Goal: Information Seeking & Learning: Learn about a topic

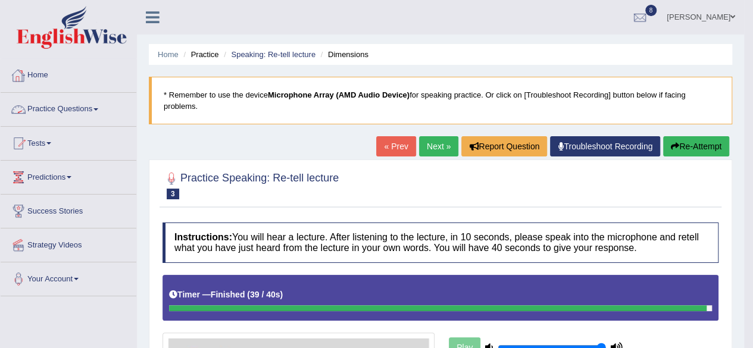
click at [42, 68] on link "Home" at bounding box center [69, 74] width 136 height 30
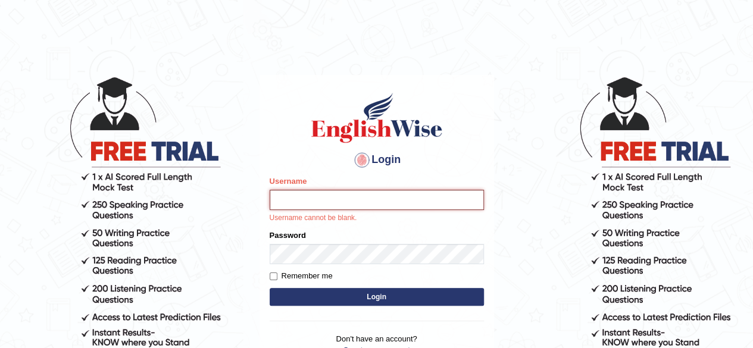
type input "[PERSON_NAME]"
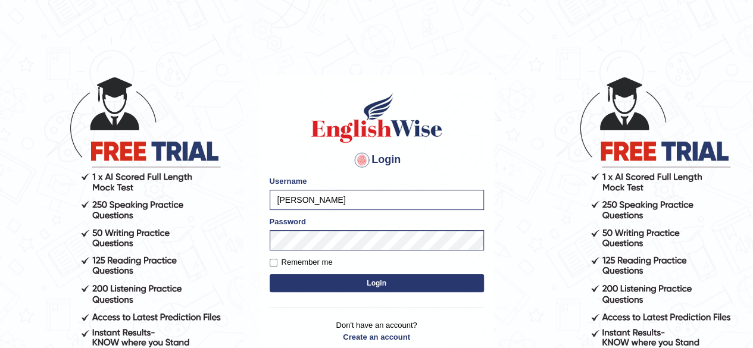
click at [270, 274] on button "Login" at bounding box center [377, 283] width 214 height 18
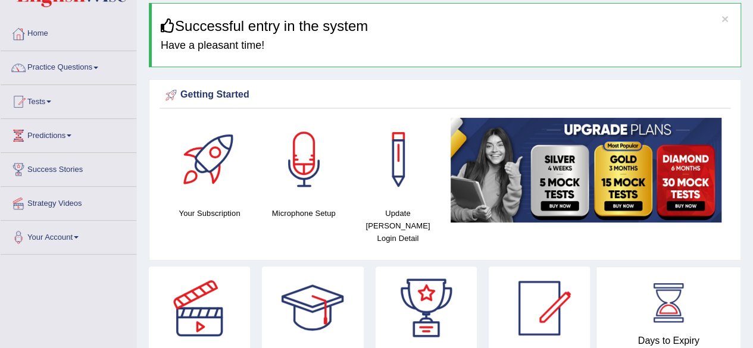
scroll to position [60, 0]
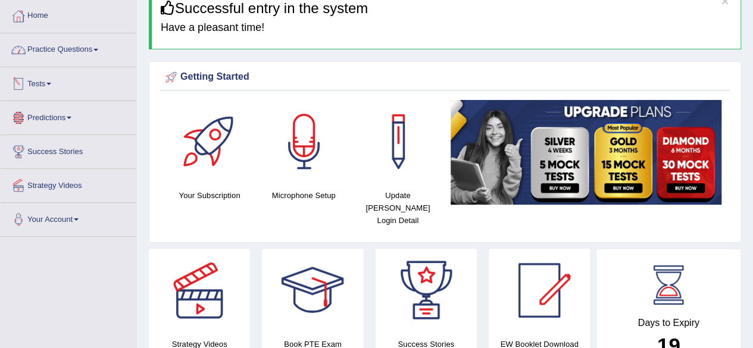
click at [56, 45] on link "Practice Questions" at bounding box center [69, 48] width 136 height 30
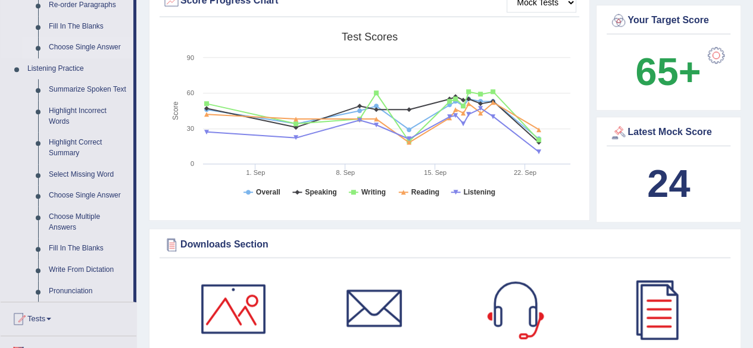
scroll to position [476, 0]
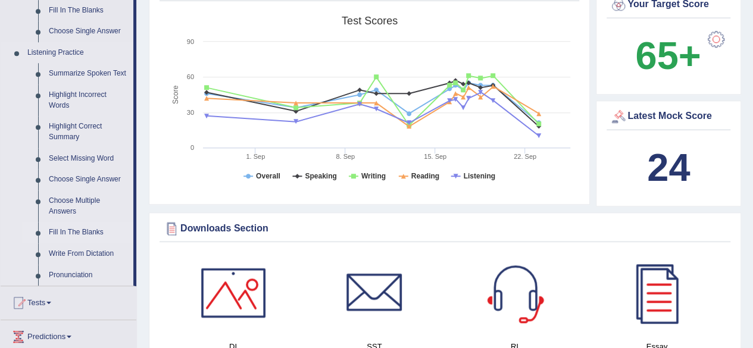
click at [105, 226] on link "Fill In The Blanks" at bounding box center [88, 232] width 90 height 21
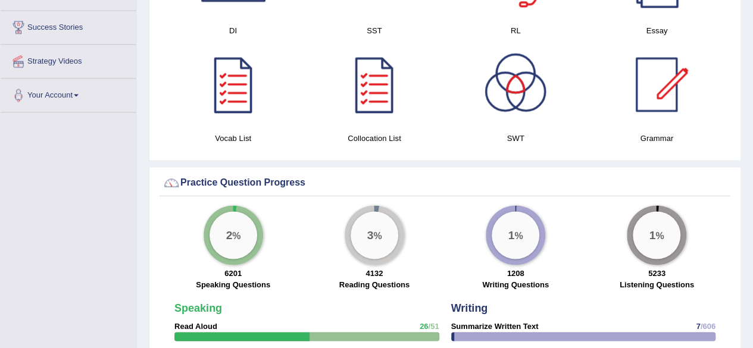
scroll to position [696, 0]
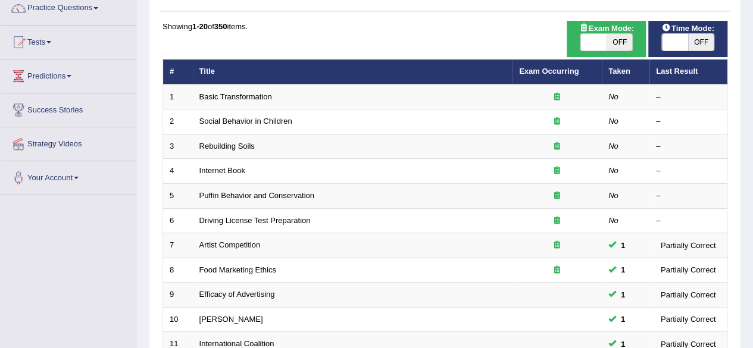
scroll to position [81, 0]
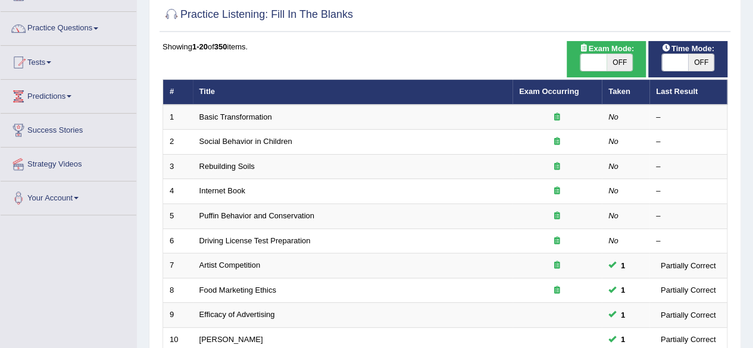
click at [616, 61] on span "OFF" at bounding box center [620, 62] width 26 height 17
checkbox input "true"
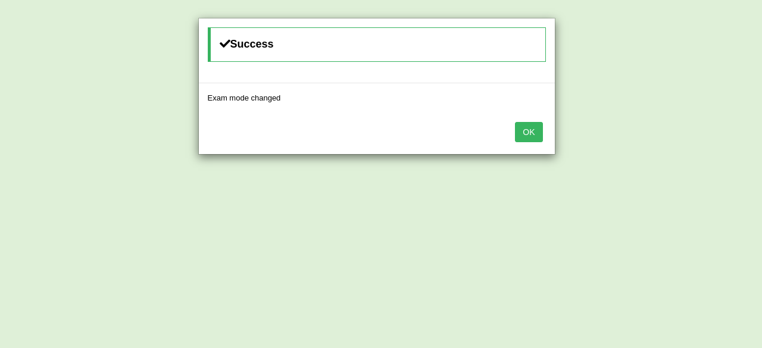
click at [523, 129] on button "OK" at bounding box center [528, 132] width 27 height 20
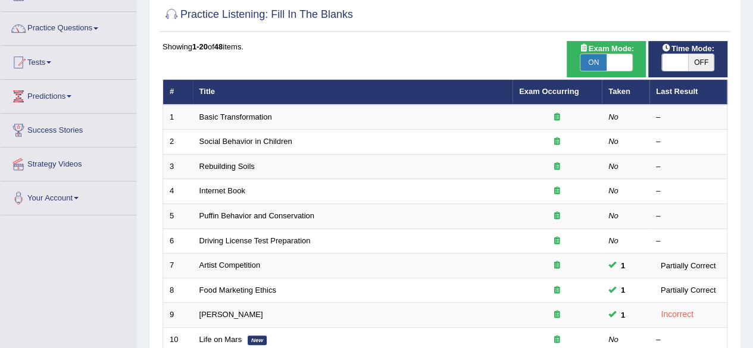
click at [699, 61] on span "OFF" at bounding box center [701, 62] width 26 height 17
checkbox input "true"
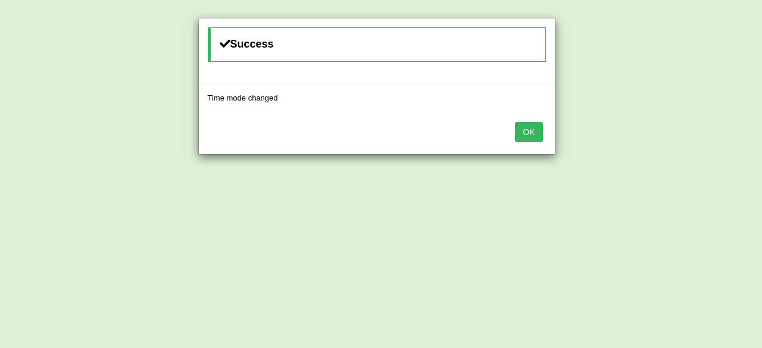
click at [524, 133] on button "OK" at bounding box center [528, 132] width 27 height 20
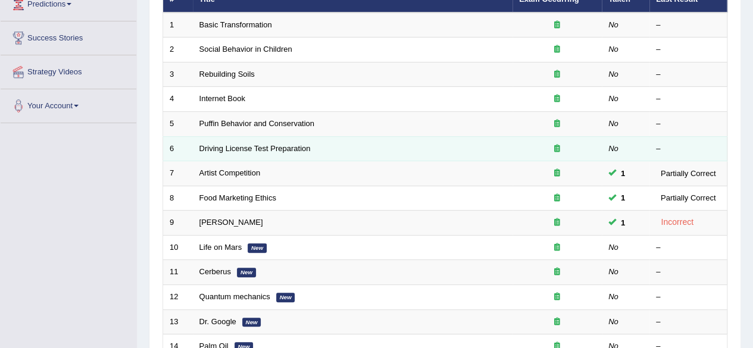
scroll to position [200, 0]
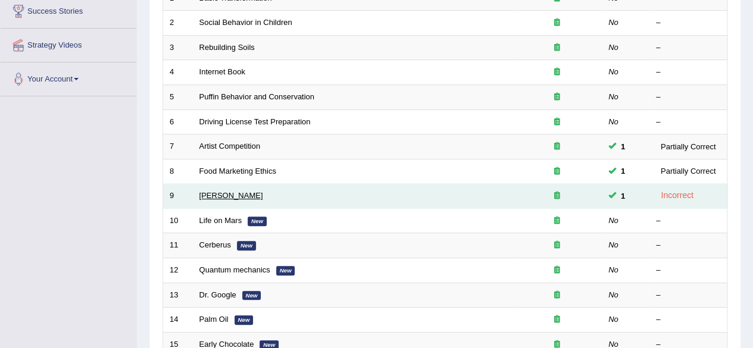
click at [202, 192] on link "Curie" at bounding box center [231, 195] width 64 height 9
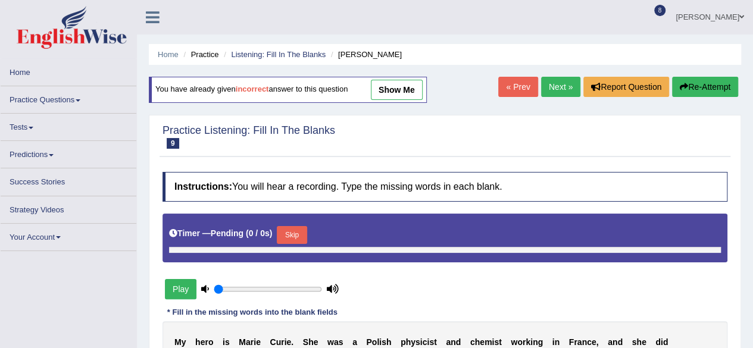
type input "1"
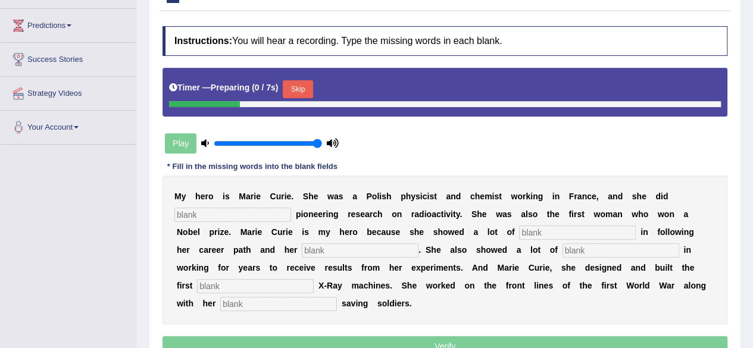
scroll to position [179, 0]
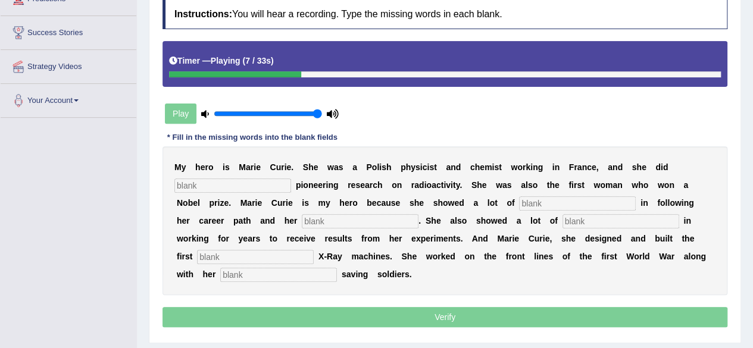
click at [229, 190] on input "text" at bounding box center [232, 186] width 117 height 14
click at [550, 203] on input "text" at bounding box center [577, 203] width 117 height 14
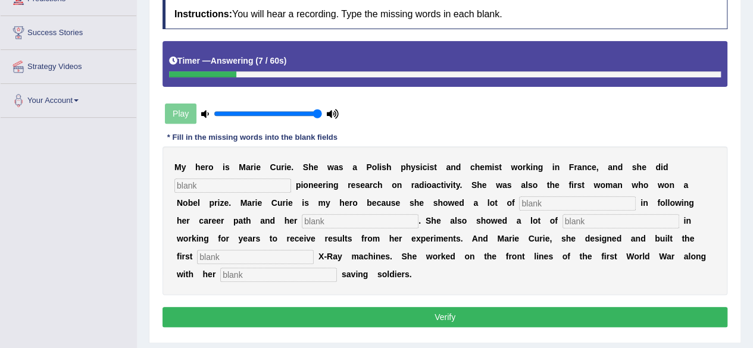
click at [543, 202] on input "text" at bounding box center [577, 203] width 117 height 14
type input "y"
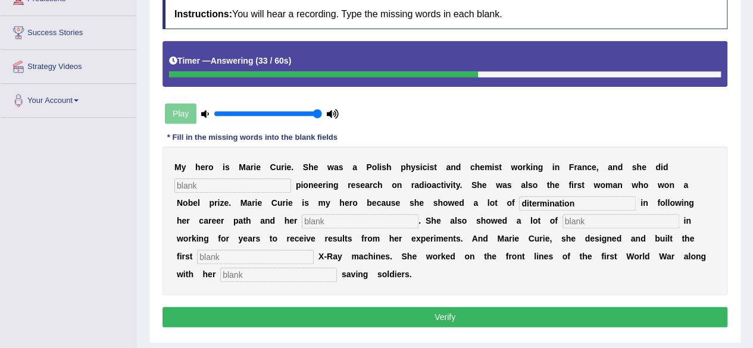
click at [530, 199] on input "ditermination" at bounding box center [577, 203] width 117 height 14
type input "determination"
click at [340, 218] on input "text" at bounding box center [360, 221] width 117 height 14
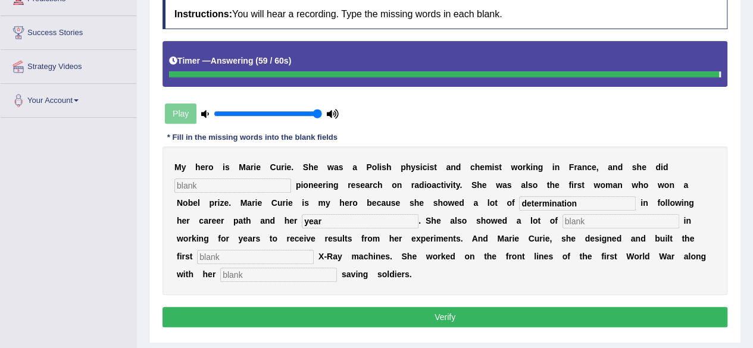
type input "year"
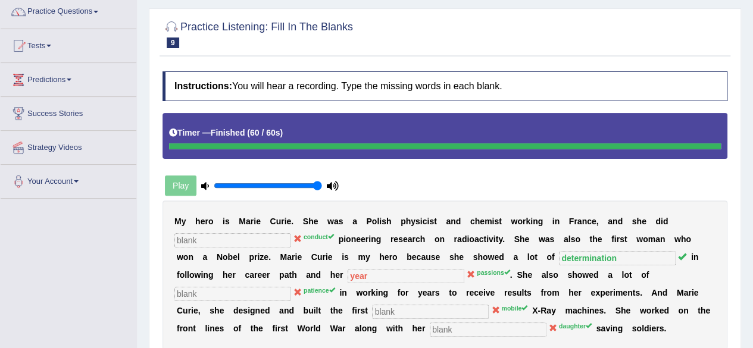
scroll to position [0, 0]
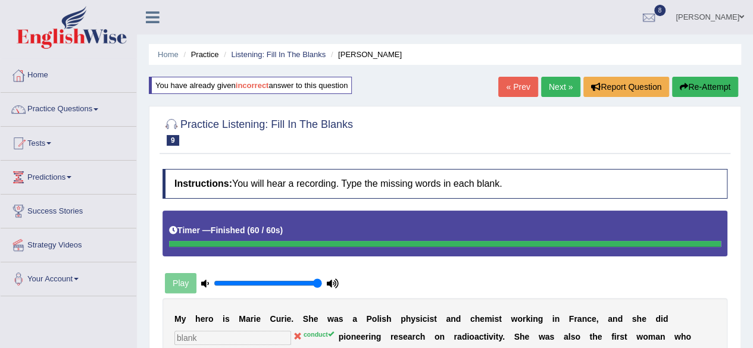
click at [557, 88] on link "Next »" at bounding box center [560, 87] width 39 height 20
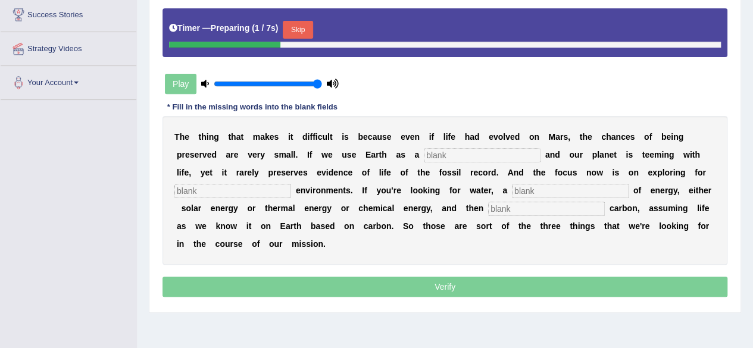
scroll to position [179, 0]
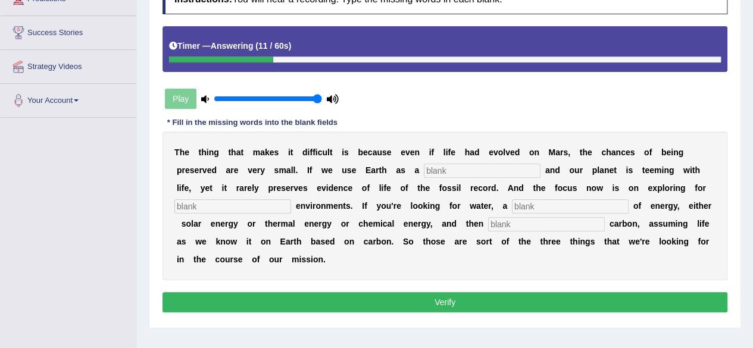
click at [466, 164] on input "text" at bounding box center [482, 171] width 117 height 14
type input "reference"
click at [539, 208] on input "text" at bounding box center [570, 206] width 117 height 14
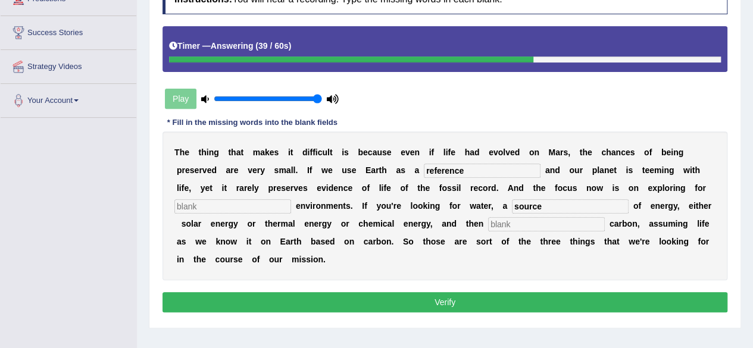
type input "source"
click at [522, 224] on input "text" at bounding box center [546, 224] width 117 height 14
type input "organic"
click at [208, 208] on input "text" at bounding box center [232, 206] width 117 height 14
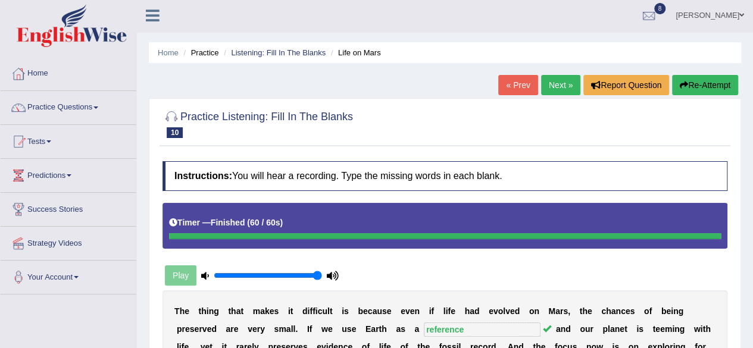
scroll to position [0, 0]
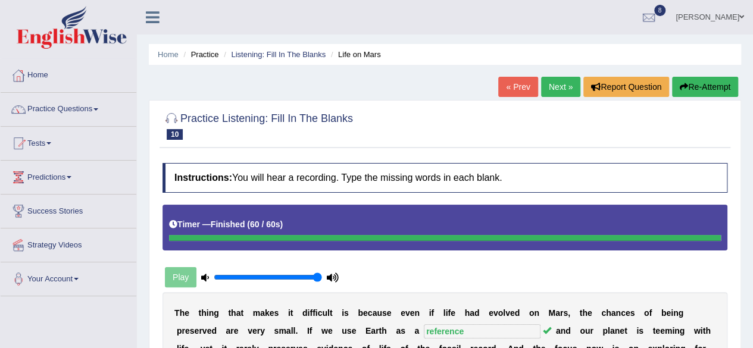
click at [557, 91] on link "Next »" at bounding box center [560, 87] width 39 height 20
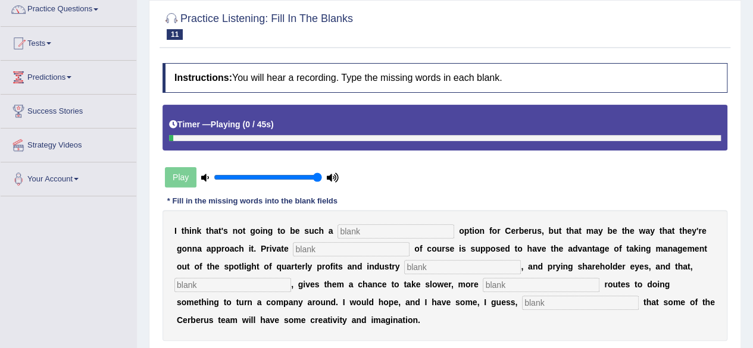
scroll to position [119, 0]
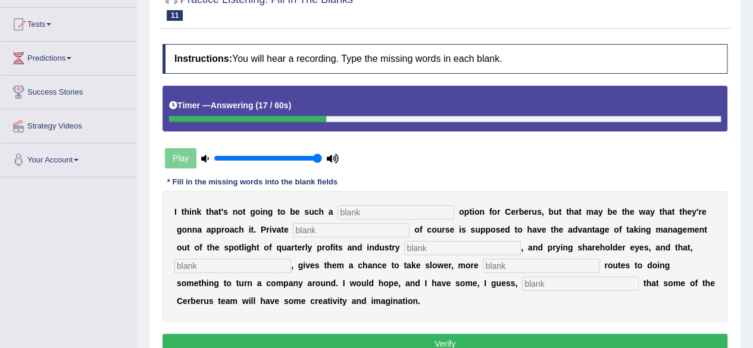
click at [361, 208] on input "text" at bounding box center [395, 212] width 117 height 14
click at [361, 212] on input "text" at bounding box center [395, 212] width 117 height 14
type input "variable"
click at [340, 227] on input "text" at bounding box center [351, 230] width 117 height 14
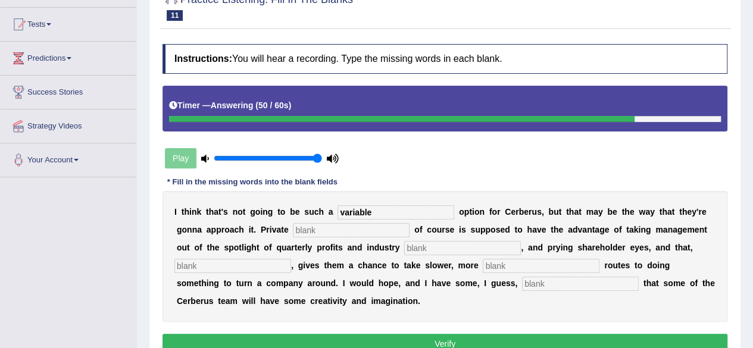
click at [265, 260] on input "text" at bounding box center [232, 266] width 117 height 14
type input "patient"
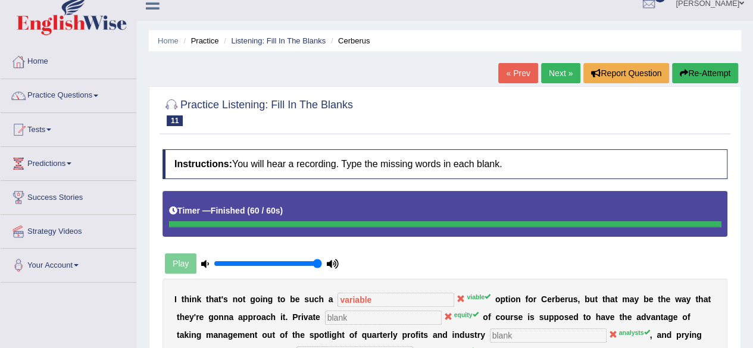
scroll to position [0, 0]
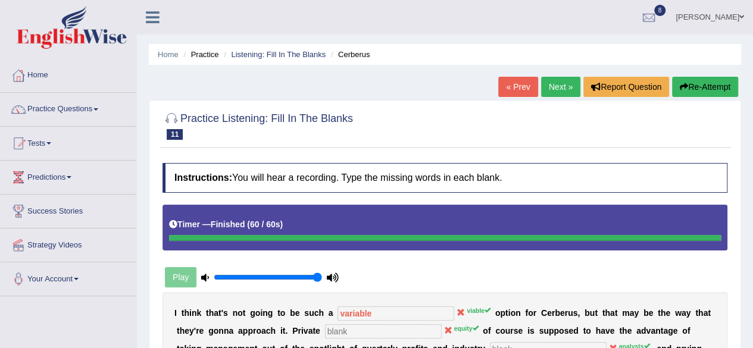
click at [550, 86] on link "Next »" at bounding box center [560, 87] width 39 height 20
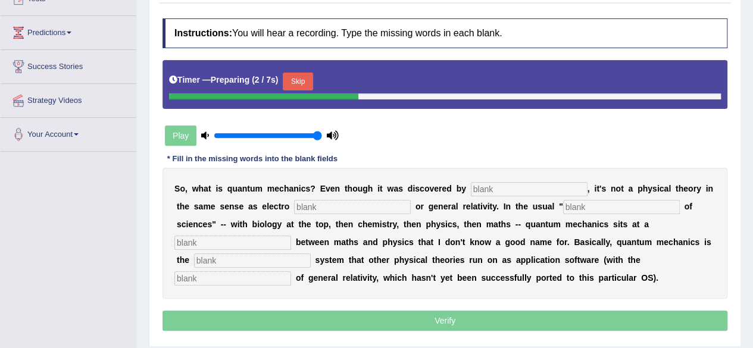
scroll to position [179, 0]
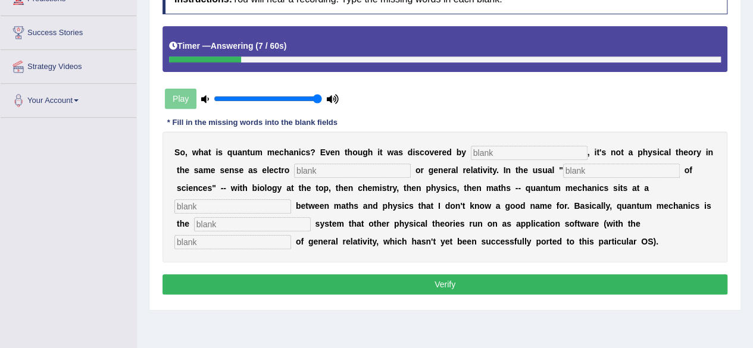
click at [529, 151] on input "text" at bounding box center [529, 153] width 117 height 14
click at [548, 286] on button "Verify" at bounding box center [444, 284] width 565 height 20
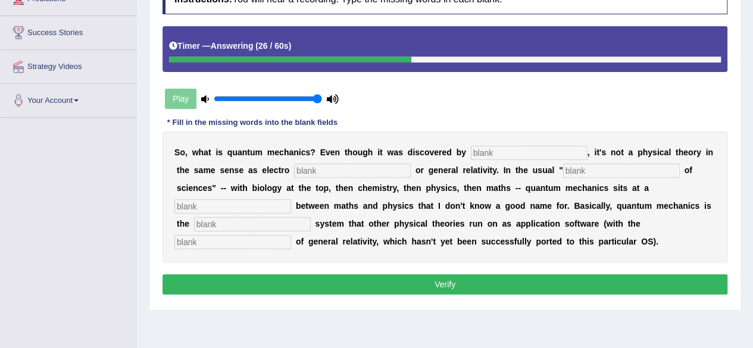
click at [337, 165] on input "text" at bounding box center [352, 171] width 117 height 14
type input "magnetics"
click at [511, 146] on input "text" at bounding box center [529, 153] width 117 height 14
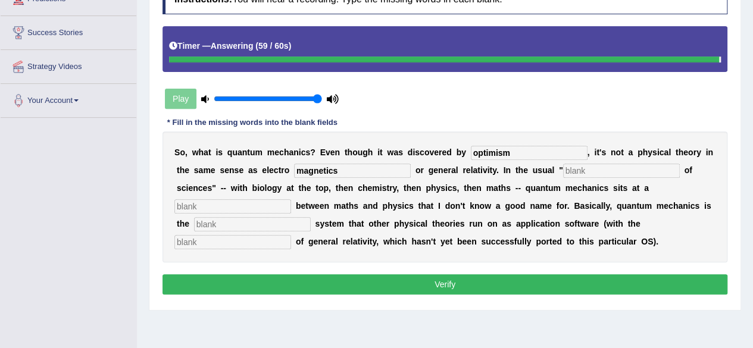
type input "optimism"
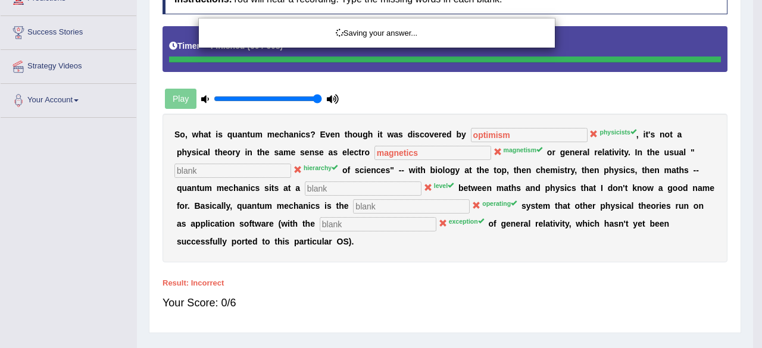
click at [580, 166] on div "Saving your answer..." at bounding box center [381, 174] width 762 height 348
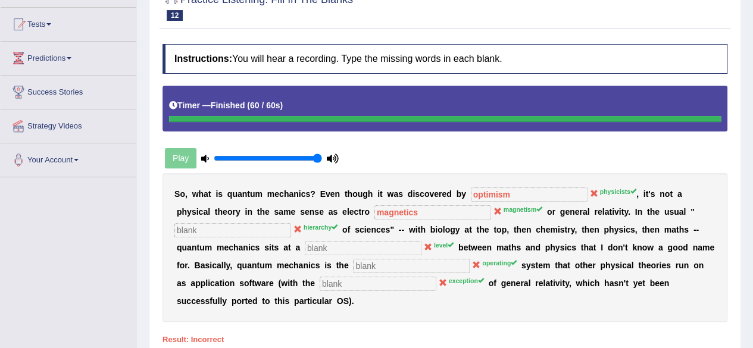
scroll to position [0, 0]
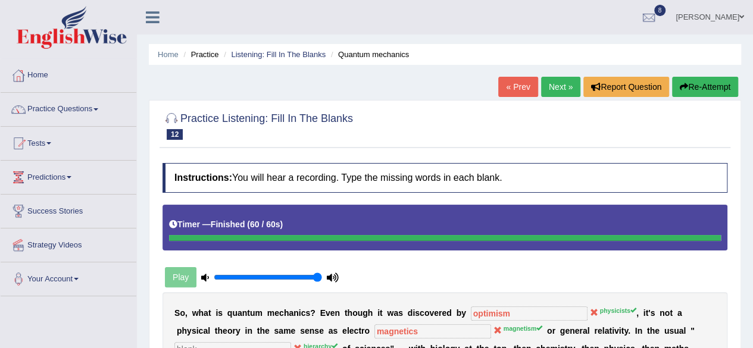
click at [555, 84] on link "Next »" at bounding box center [560, 87] width 39 height 20
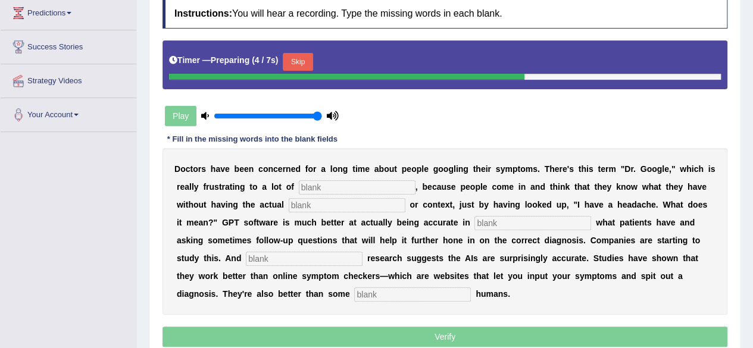
scroll to position [179, 0]
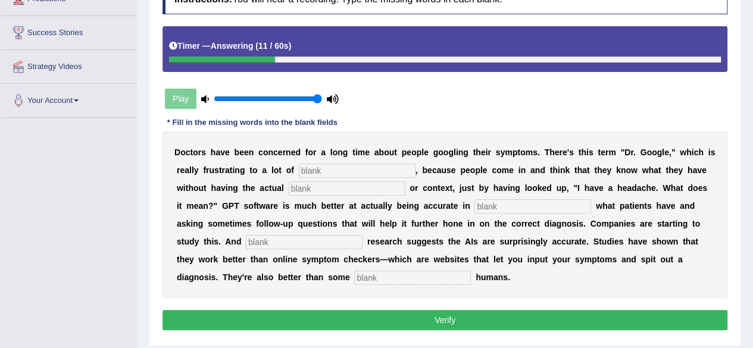
click at [407, 276] on input "text" at bounding box center [412, 278] width 117 height 14
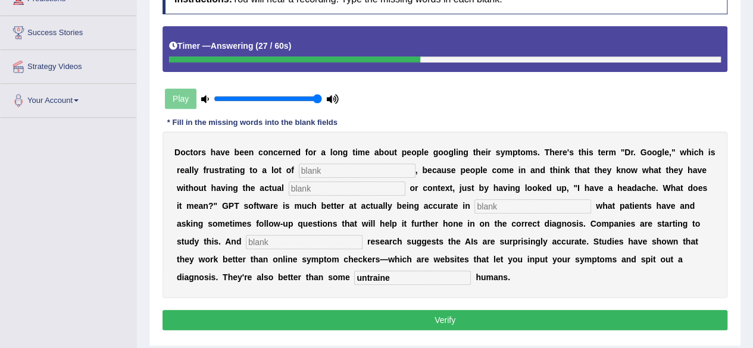
type input "untraine"
click at [495, 199] on input "text" at bounding box center [532, 206] width 117 height 14
type input "determining"
click at [279, 243] on input "text" at bounding box center [304, 242] width 117 height 14
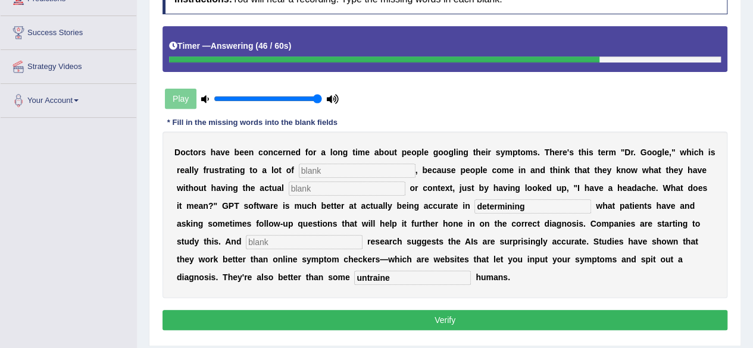
click at [330, 167] on input "text" at bounding box center [357, 171] width 117 height 14
click at [318, 189] on input "text" at bounding box center [347, 189] width 117 height 14
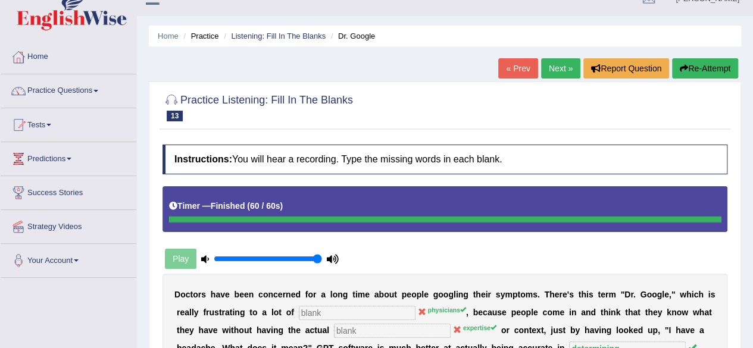
scroll to position [0, 0]
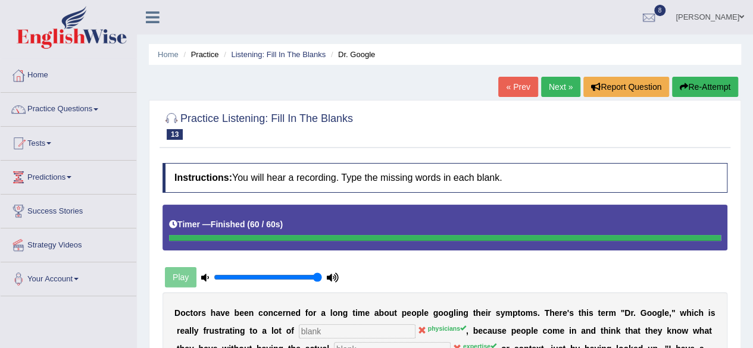
click at [549, 87] on link "Next »" at bounding box center [560, 87] width 39 height 20
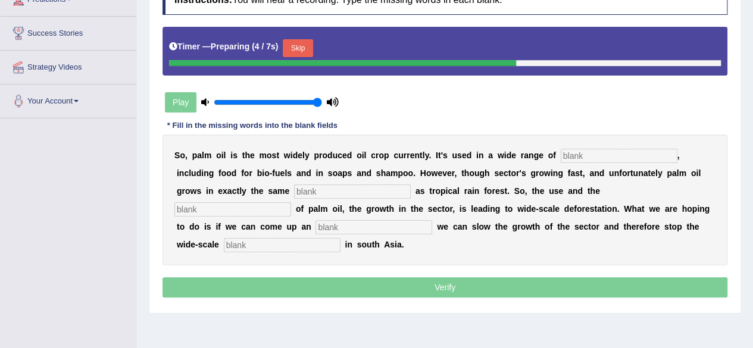
scroll to position [179, 0]
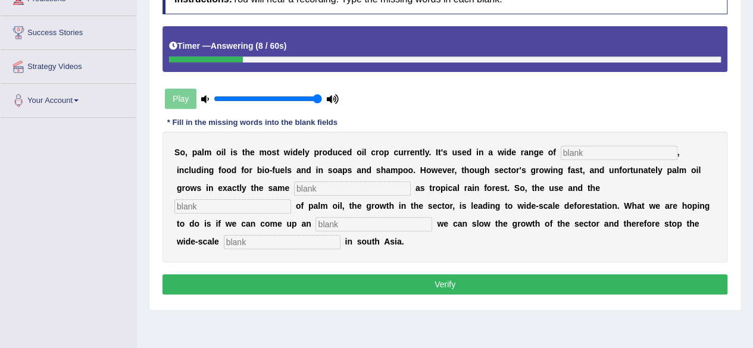
click at [592, 153] on input "text" at bounding box center [619, 153] width 117 height 14
type input "industry"
click at [349, 184] on input "text" at bounding box center [352, 189] width 117 height 14
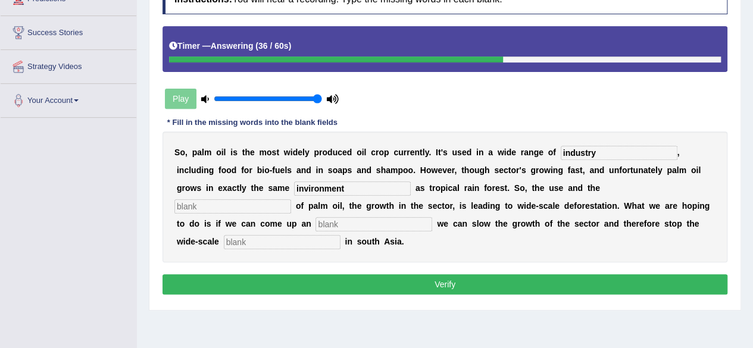
type input "invironment"
click at [230, 207] on input "text" at bounding box center [232, 206] width 117 height 14
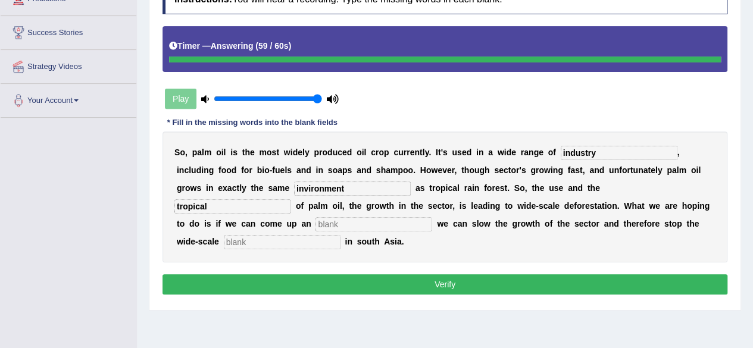
type input "tropical"
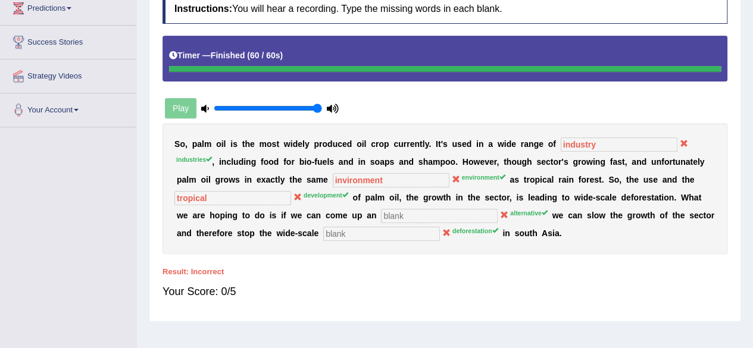
scroll to position [60, 0]
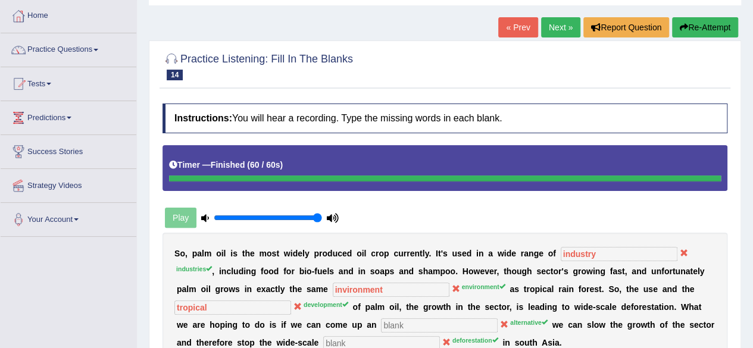
click at [549, 32] on link "Next »" at bounding box center [560, 27] width 39 height 20
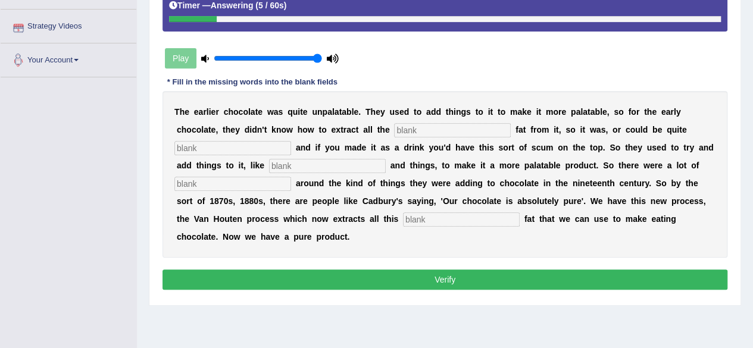
scroll to position [238, 0]
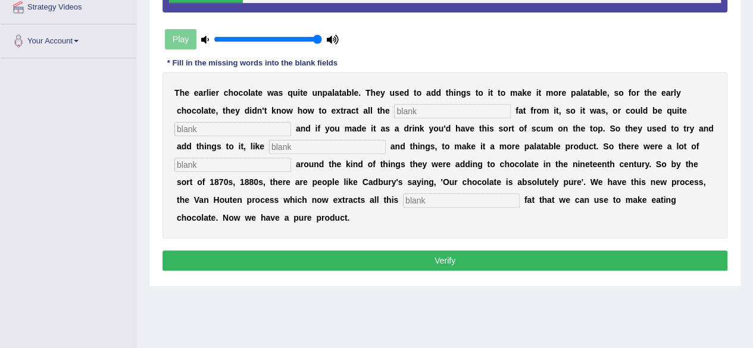
click at [456, 198] on input "text" at bounding box center [461, 200] width 117 height 14
type input "horible"
click at [425, 110] on input "text" at bounding box center [452, 111] width 117 height 14
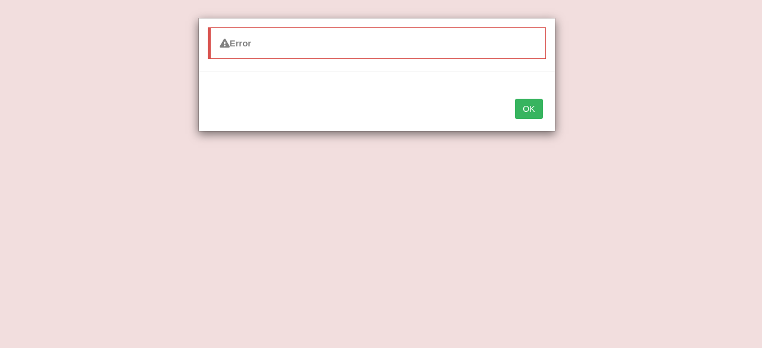
type input "coco"
click at [532, 104] on button "OK" at bounding box center [528, 109] width 27 height 20
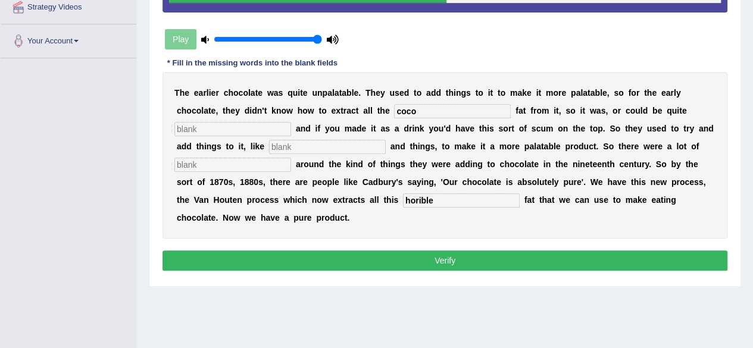
click at [258, 123] on input "text" at bounding box center [232, 129] width 117 height 14
type input "year"
click at [301, 265] on button "Verify" at bounding box center [444, 261] width 565 height 20
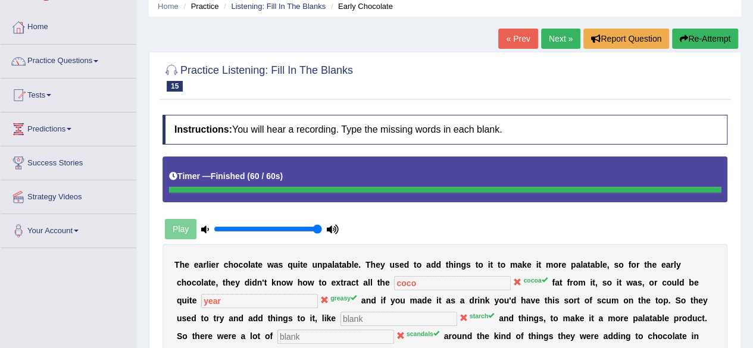
scroll to position [38, 0]
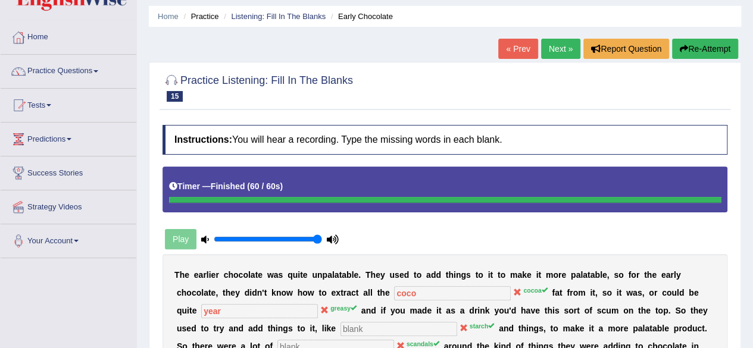
click at [548, 51] on link "Next »" at bounding box center [560, 49] width 39 height 20
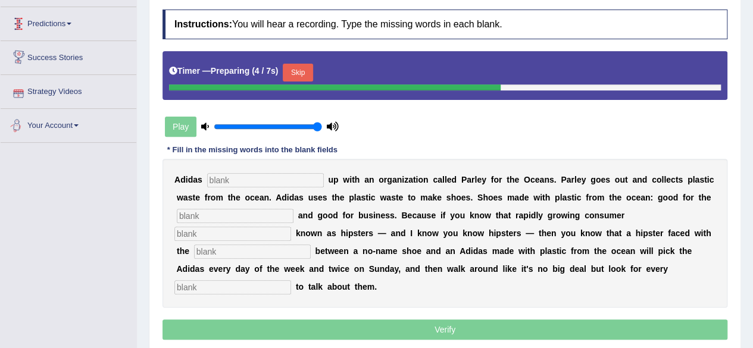
scroll to position [179, 0]
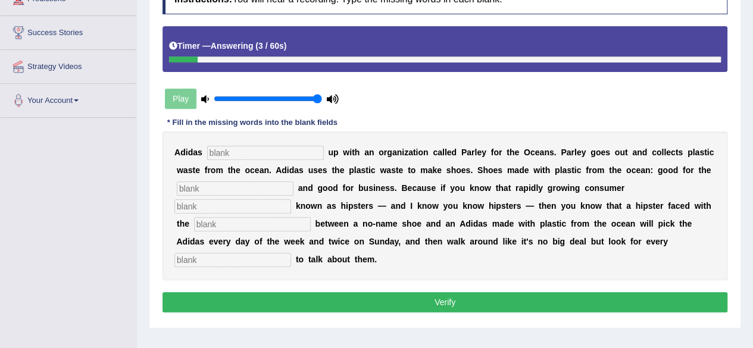
click at [229, 265] on input "text" at bounding box center [232, 260] width 117 height 14
type input "opportunity"
click at [258, 146] on input "text" at bounding box center [265, 153] width 117 height 14
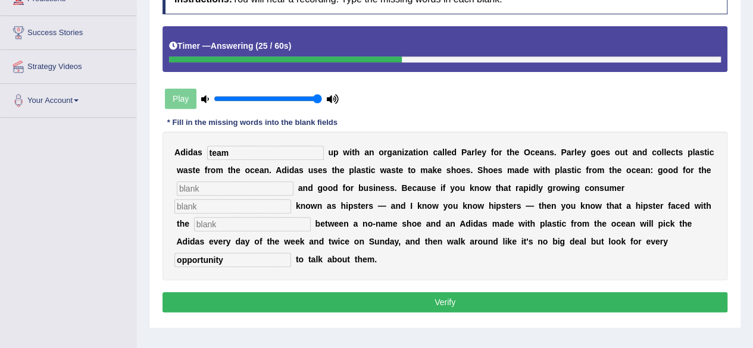
type input "team"
click at [229, 182] on input "text" at bounding box center [235, 189] width 117 height 14
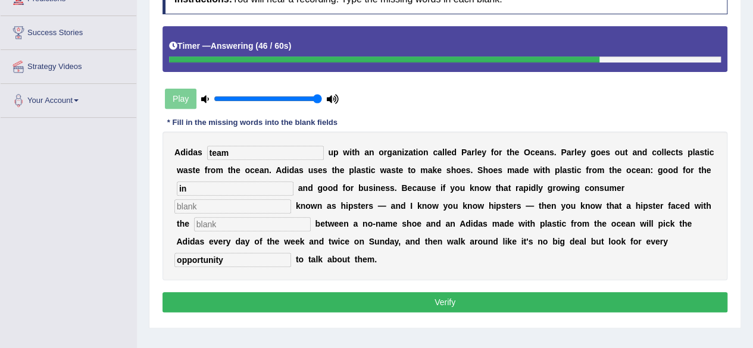
type input "i"
type input "environment"
click at [248, 210] on input "text" at bounding box center [232, 206] width 117 height 14
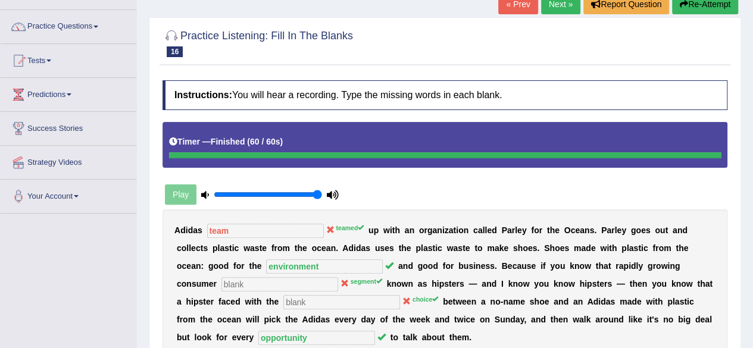
scroll to position [60, 0]
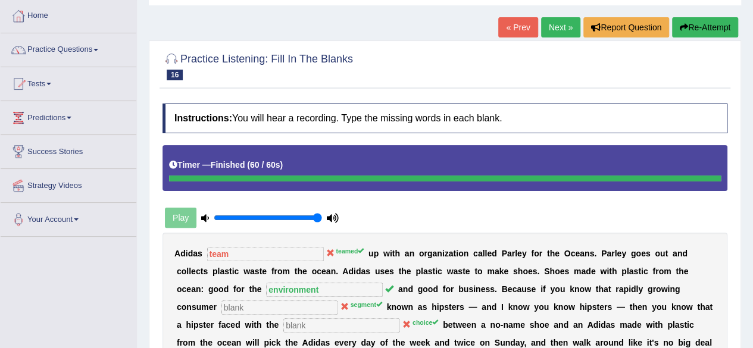
click at [556, 24] on link "Next »" at bounding box center [560, 27] width 39 height 20
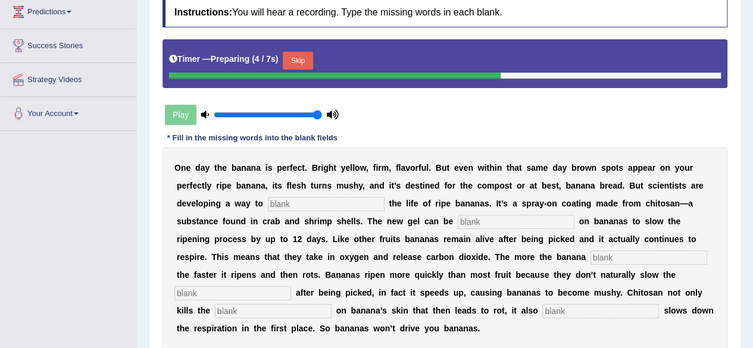
scroll to position [179, 0]
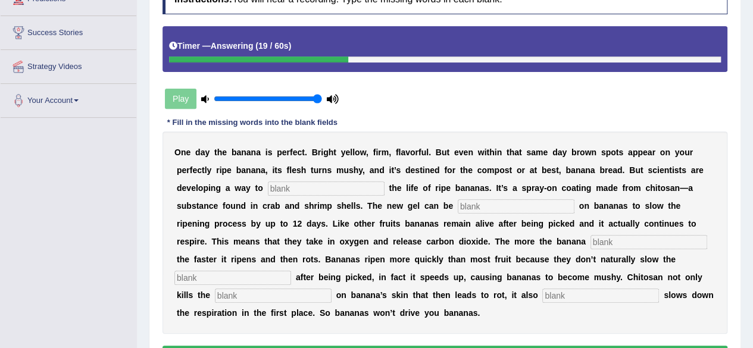
click at [364, 183] on input "text" at bounding box center [326, 189] width 117 height 14
type input "extend"
click at [473, 211] on input "text" at bounding box center [516, 206] width 117 height 14
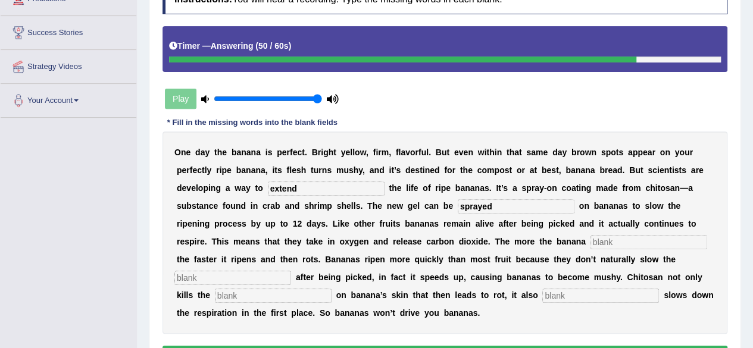
type input "sprayed"
click at [609, 239] on input "text" at bounding box center [648, 242] width 117 height 14
type input "brise"
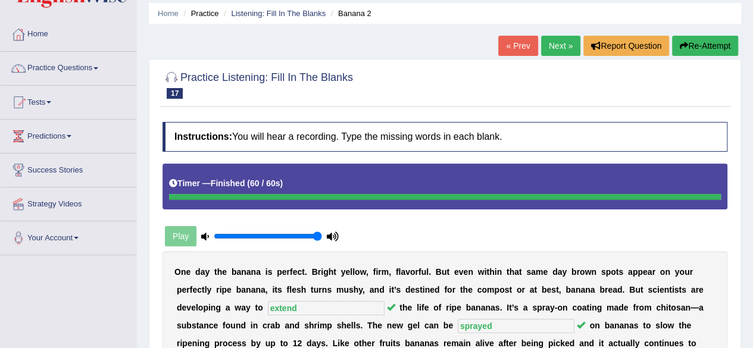
scroll to position [0, 0]
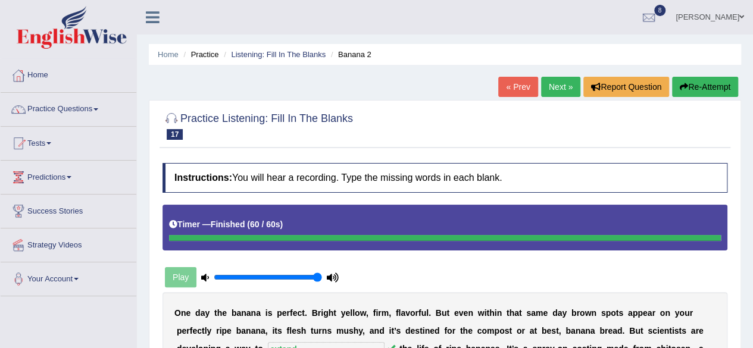
click at [559, 86] on link "Next »" at bounding box center [560, 87] width 39 height 20
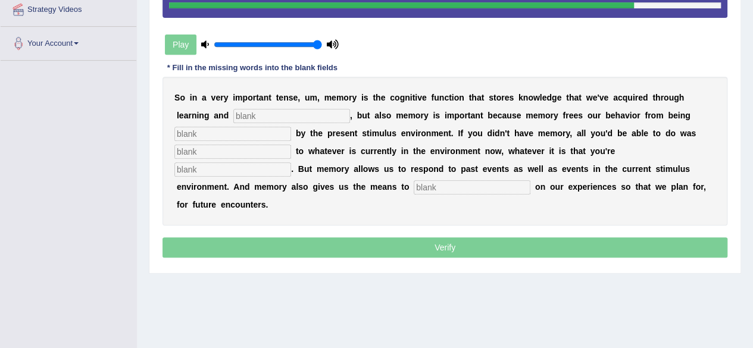
scroll to position [217, 0]
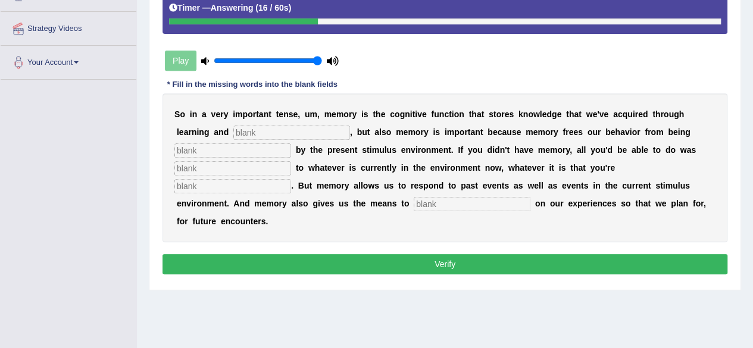
click at [311, 130] on input "text" at bounding box center [291, 133] width 117 height 14
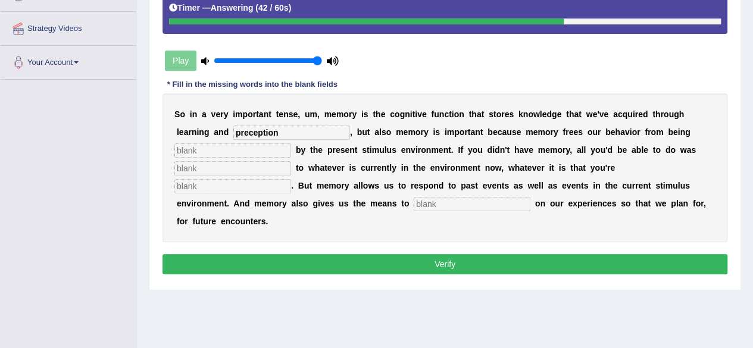
type input "preception"
click at [265, 148] on input "text" at bounding box center [232, 150] width 117 height 14
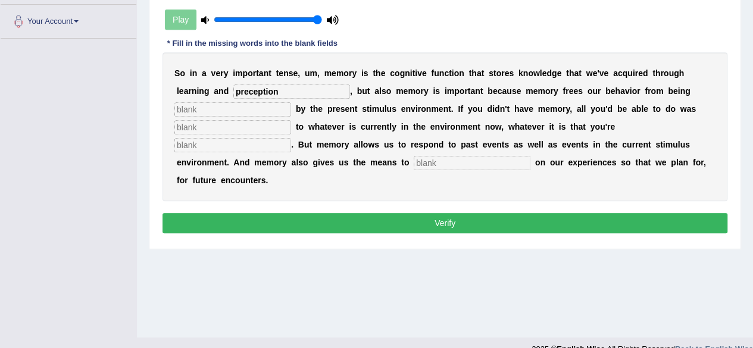
scroll to position [276, 0]
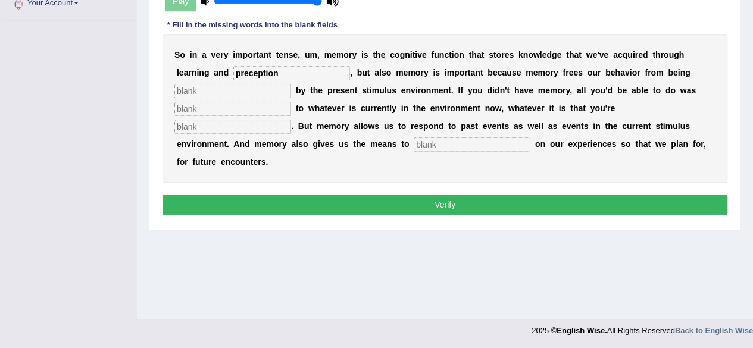
click at [214, 195] on button "Verify" at bounding box center [444, 205] width 565 height 20
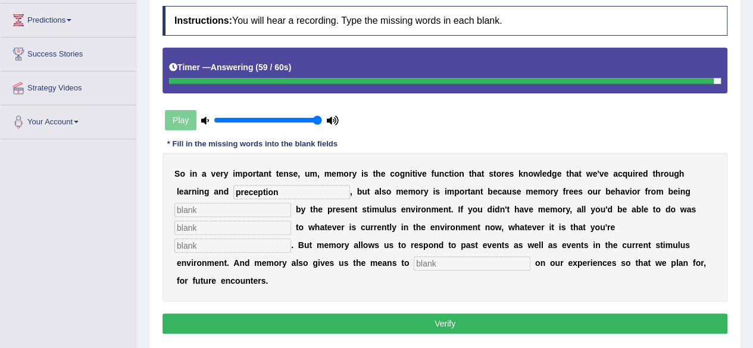
click at [211, 205] on input "text" at bounding box center [232, 210] width 117 height 14
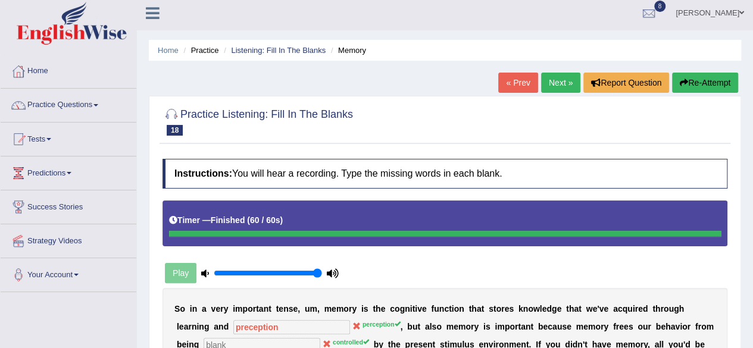
scroll to position [0, 0]
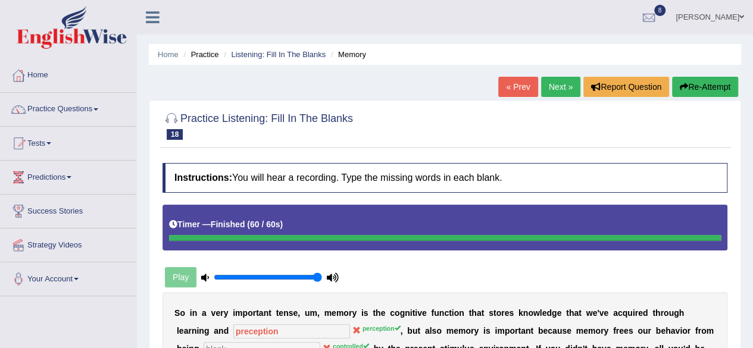
click at [542, 82] on link "Next »" at bounding box center [560, 87] width 39 height 20
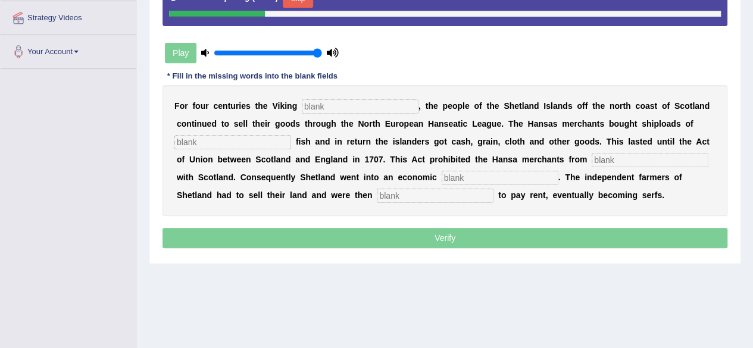
scroll to position [238, 0]
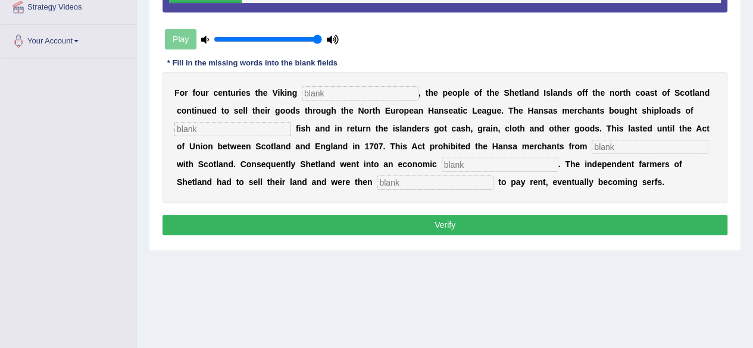
click at [335, 93] on input "text" at bounding box center [360, 93] width 117 height 14
type input "declined"
click at [263, 126] on input "text" at bounding box center [232, 129] width 117 height 14
type input "salted"
click at [608, 150] on input "text" at bounding box center [650, 147] width 117 height 14
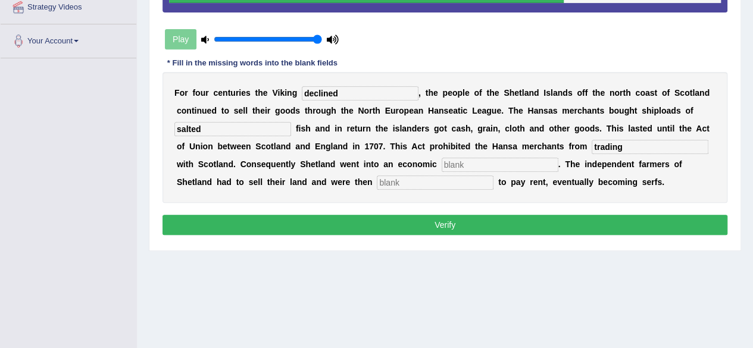
type input "trading"
click at [509, 166] on input "text" at bounding box center [500, 165] width 117 height 14
type input "element"
click at [460, 185] on input "text" at bounding box center [435, 183] width 117 height 14
type input "sal"
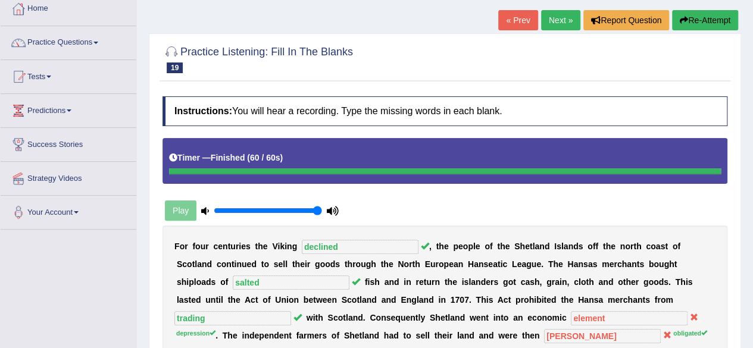
scroll to position [60, 0]
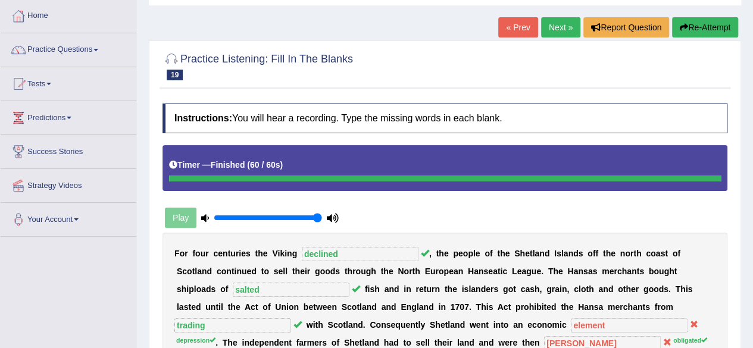
click at [544, 32] on link "Next »" at bounding box center [560, 27] width 39 height 20
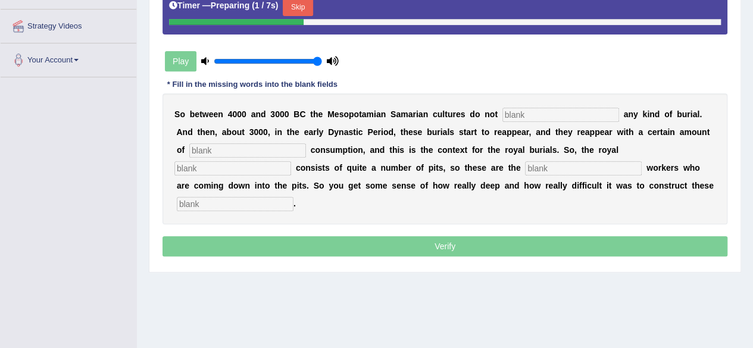
scroll to position [238, 0]
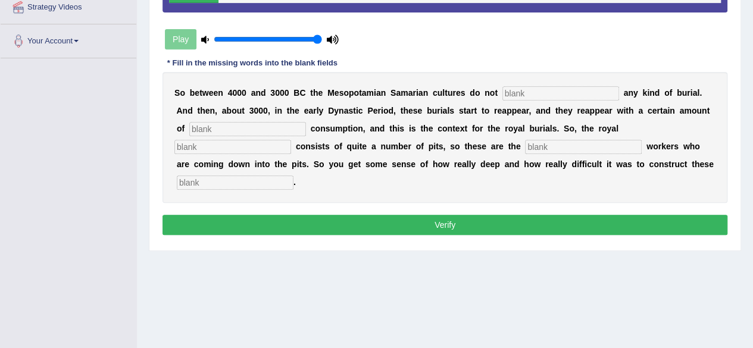
click at [237, 185] on input "text" at bounding box center [235, 183] width 117 height 14
type input "[PERSON_NAME]"
click at [590, 146] on input "text" at bounding box center [583, 147] width 117 height 14
click at [262, 140] on input "text" at bounding box center [232, 147] width 117 height 14
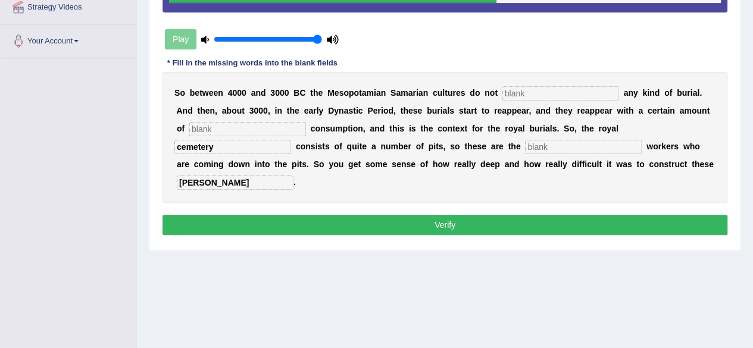
type input "cemetery"
click at [582, 142] on input "text" at bounding box center [583, 147] width 117 height 14
type input "extra ordinary"
click at [532, 93] on input "text" at bounding box center [560, 93] width 117 height 14
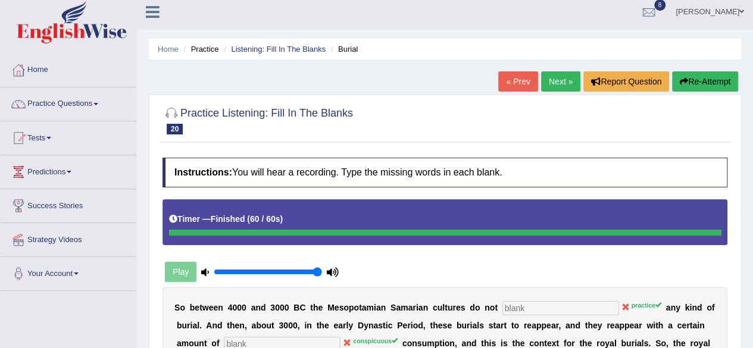
scroll to position [0, 0]
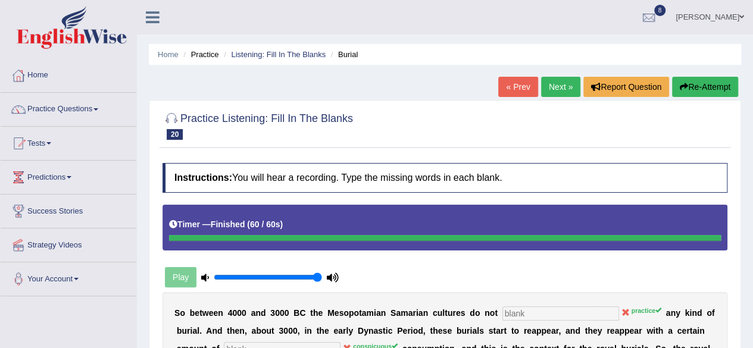
click at [545, 84] on link "Next »" at bounding box center [560, 87] width 39 height 20
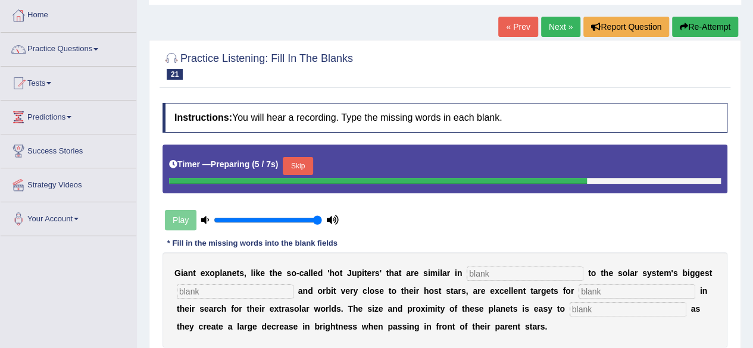
scroll to position [119, 0]
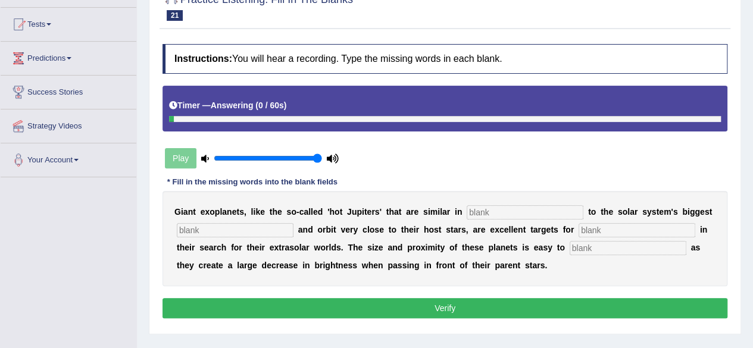
click at [607, 251] on input "text" at bounding box center [628, 248] width 117 height 14
type input "detect"
click at [519, 214] on input "text" at bounding box center [525, 212] width 117 height 14
click at [201, 229] on input "text" at bounding box center [235, 230] width 117 height 14
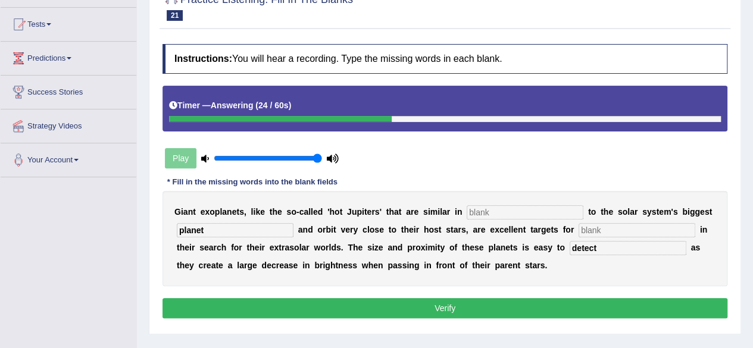
type input "planet"
click at [499, 210] on input "text" at bounding box center [525, 212] width 117 height 14
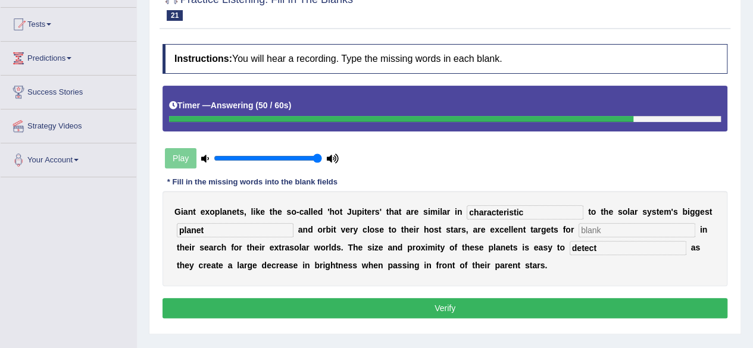
type input "characteristic"
click at [623, 223] on input "text" at bounding box center [637, 230] width 117 height 14
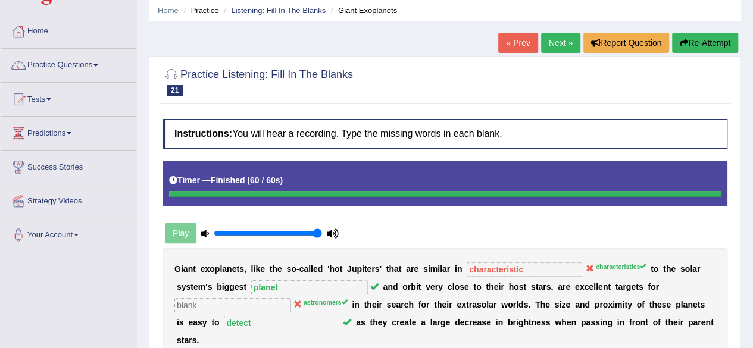
scroll to position [60, 0]
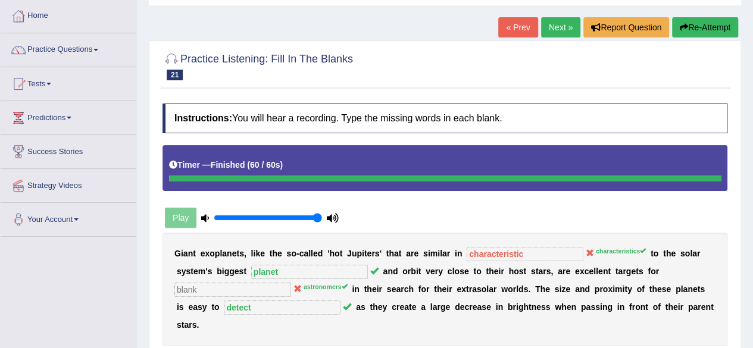
click at [545, 24] on link "Next »" at bounding box center [560, 27] width 39 height 20
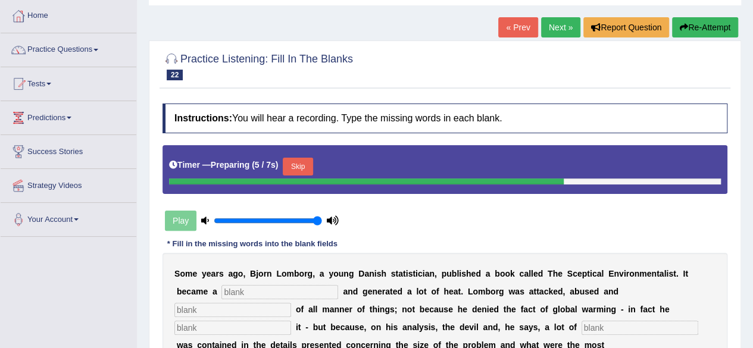
scroll to position [119, 0]
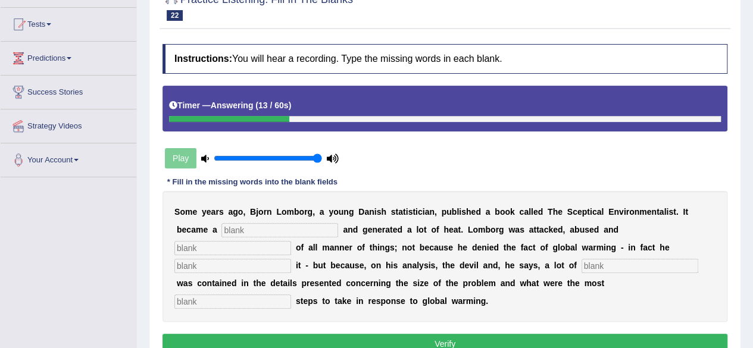
drag, startPoint x: 14, startPoint y: 212, endPoint x: 24, endPoint y: 206, distance: 12.1
click at [15, 212] on div "Toggle navigation Home Practice Questions Speaking Practice Read Aloud Repeat S…" at bounding box center [376, 190] width 753 height 619
click at [258, 223] on input "text" at bounding box center [279, 230] width 117 height 14
type input "best"
click at [195, 255] on div "S o m e y e a r s a g o , B j o r n L o m b o r g , a y o u n g D [PERSON_NAME]…" at bounding box center [444, 256] width 565 height 131
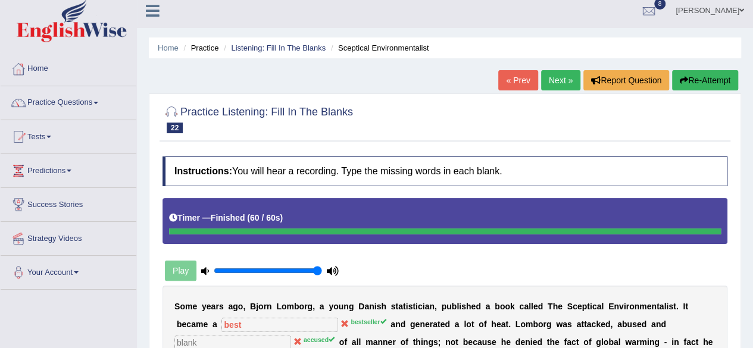
scroll to position [0, 0]
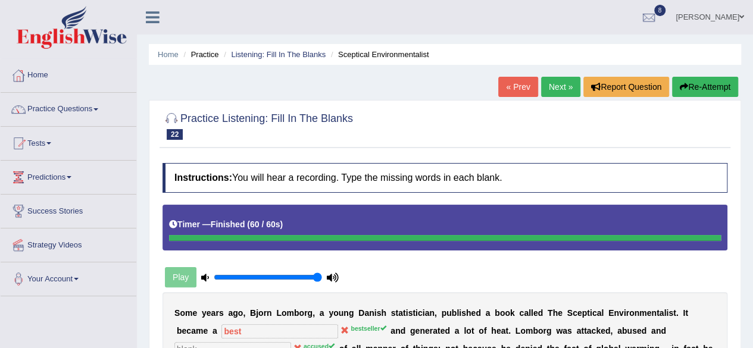
click at [561, 78] on link "Next »" at bounding box center [560, 87] width 39 height 20
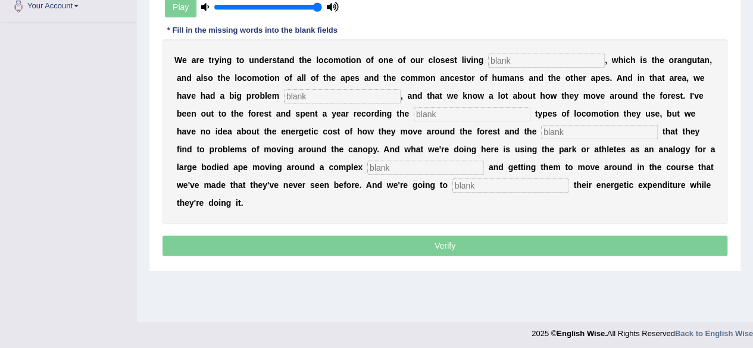
scroll to position [276, 0]
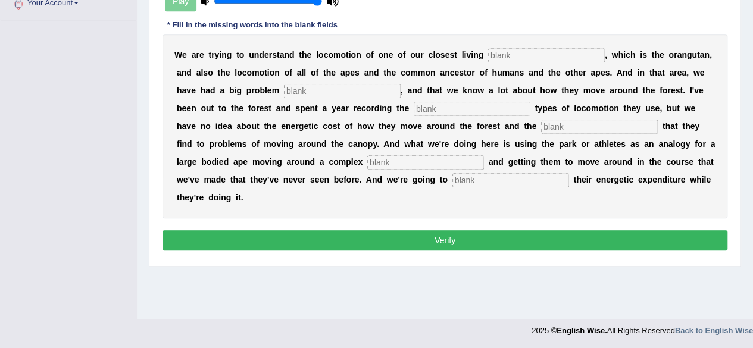
click at [529, 180] on input "text" at bounding box center [510, 180] width 117 height 14
type input "record"
click at [455, 168] on div "W e a r e t r y i n g t o u n d e r s t a n d t h e l o c o m o t i o n o f o n…" at bounding box center [444, 126] width 565 height 185
click at [531, 54] on input "text" at bounding box center [546, 55] width 117 height 14
type input "relatives"
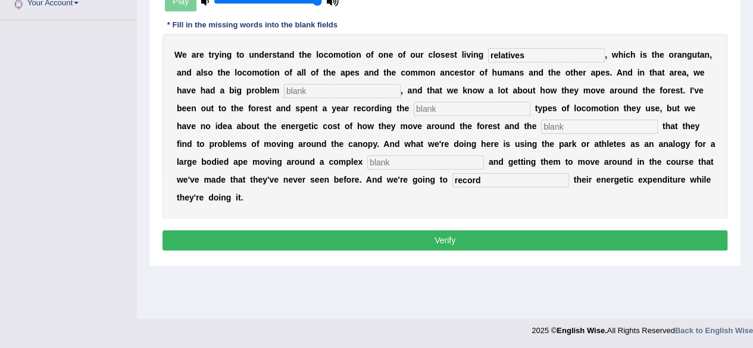
click at [392, 85] on input "text" at bounding box center [342, 91] width 117 height 14
click at [362, 89] on input "text" at bounding box center [342, 91] width 117 height 14
type input "traditionaly"
click at [440, 105] on input "text" at bounding box center [472, 109] width 117 height 14
type input "different"
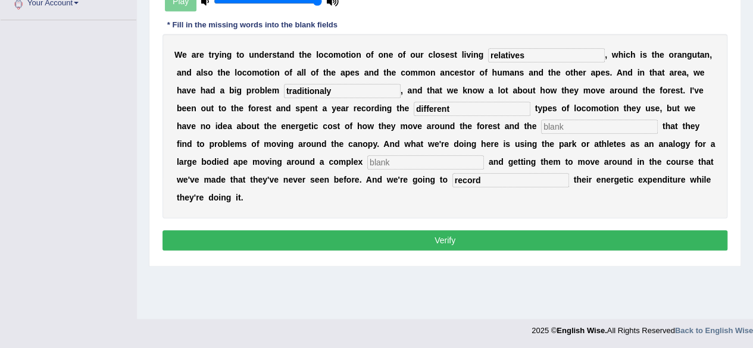
click at [607, 124] on input "text" at bounding box center [599, 127] width 117 height 14
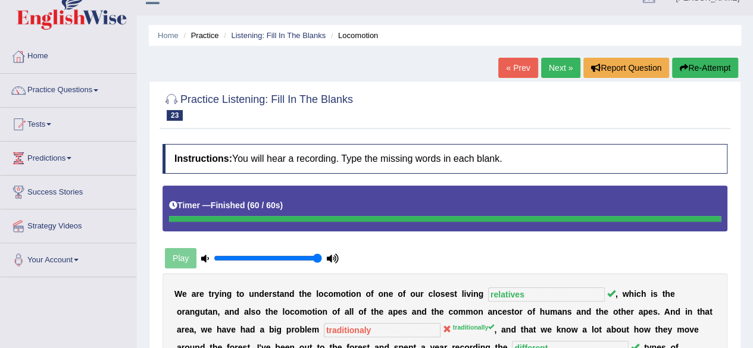
scroll to position [0, 0]
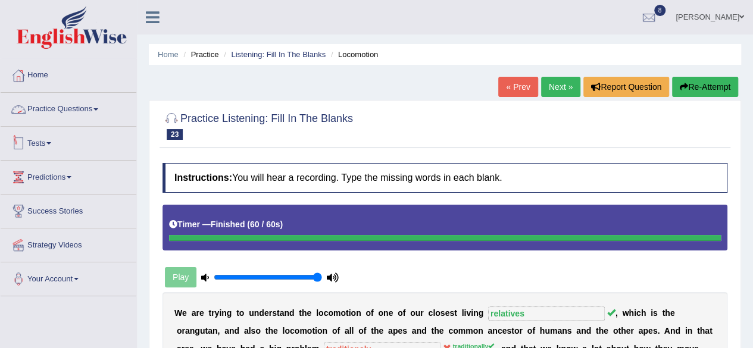
click at [93, 101] on link "Practice Questions" at bounding box center [69, 108] width 136 height 30
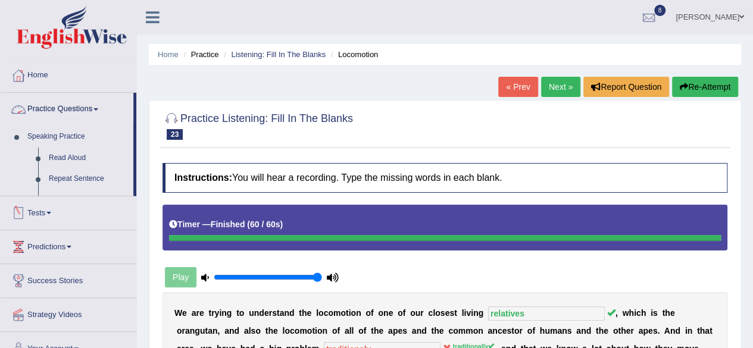
click at [92, 104] on link "Practice Questions" at bounding box center [67, 108] width 133 height 30
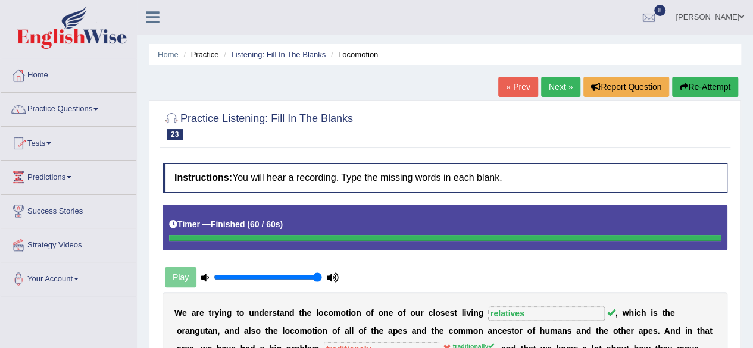
click at [84, 104] on link "Practice Questions" at bounding box center [69, 108] width 136 height 30
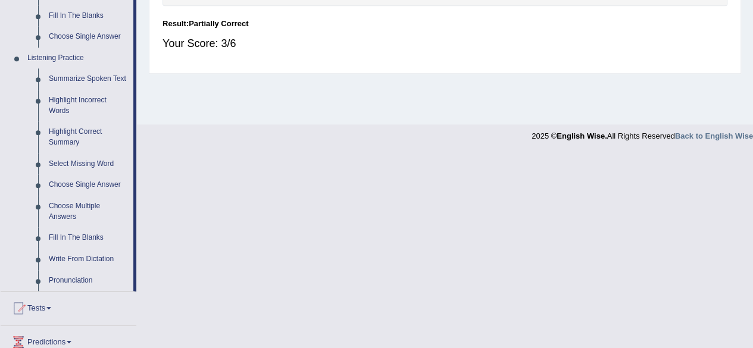
scroll to position [476, 0]
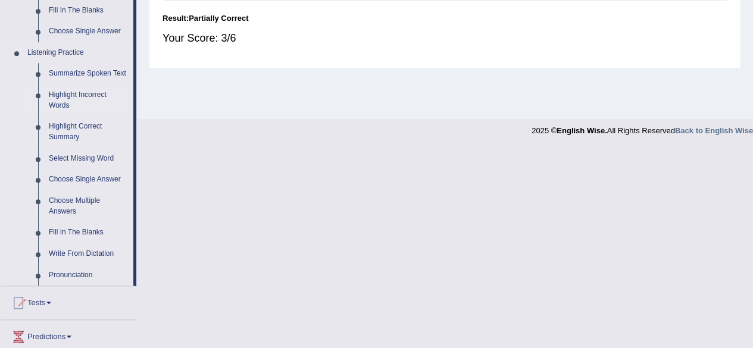
click at [77, 98] on link "Highlight Incorrect Words" at bounding box center [88, 101] width 90 height 32
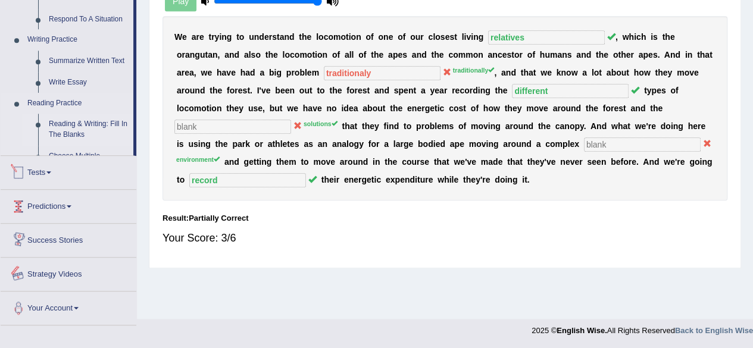
scroll to position [538, 0]
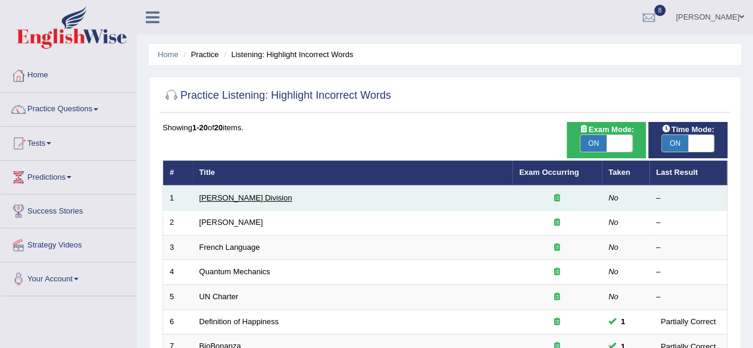
click at [226, 198] on link "[PERSON_NAME] Division" at bounding box center [245, 197] width 93 height 9
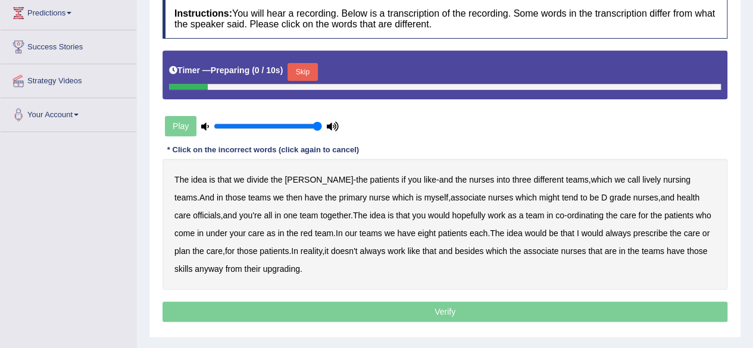
scroll to position [179, 0]
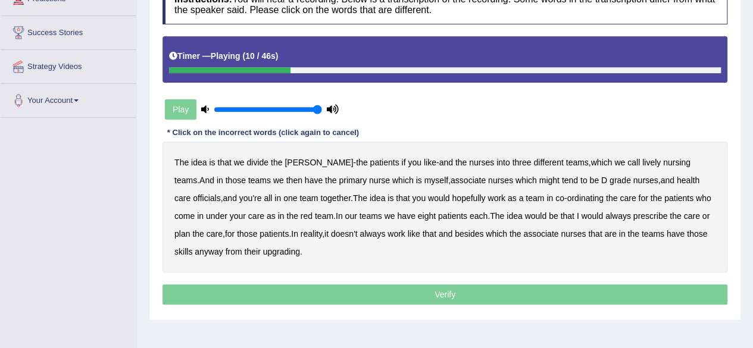
click at [642, 162] on b "lively" at bounding box center [651, 163] width 18 height 10
click at [663, 163] on b "nursing" at bounding box center [676, 163] width 27 height 10
click at [642, 164] on b "lively" at bounding box center [651, 163] width 18 height 10
click at [424, 182] on b "myself" at bounding box center [436, 181] width 24 height 10
click at [220, 193] on b "officials" at bounding box center [206, 198] width 27 height 10
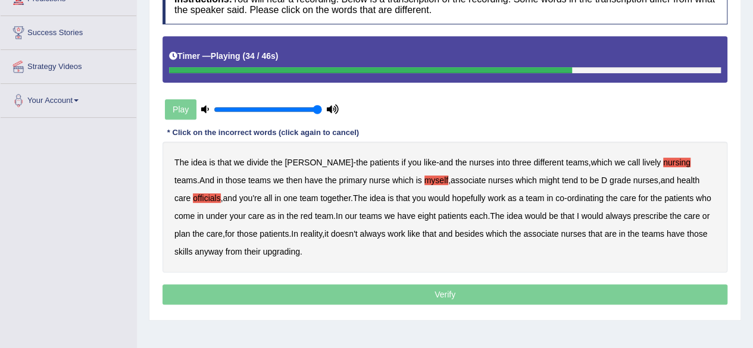
click at [418, 216] on b "eight" at bounding box center [427, 216] width 18 height 10
click at [438, 215] on b "patients" at bounding box center [452, 216] width 29 height 10
click at [438, 216] on b "patients" at bounding box center [452, 216] width 29 height 10
click at [418, 216] on b "eight" at bounding box center [427, 216] width 18 height 10
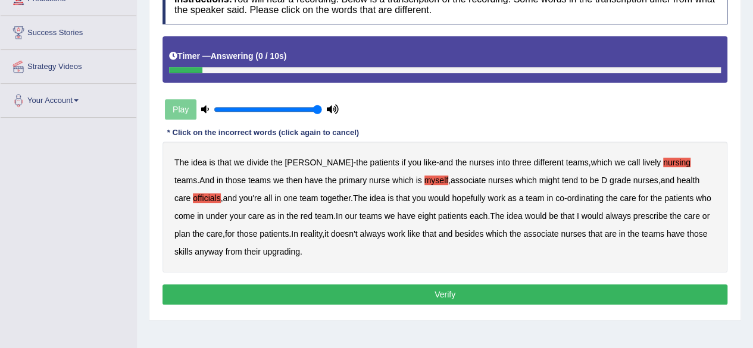
click at [263, 247] on b "upgrading" at bounding box center [281, 252] width 37 height 10
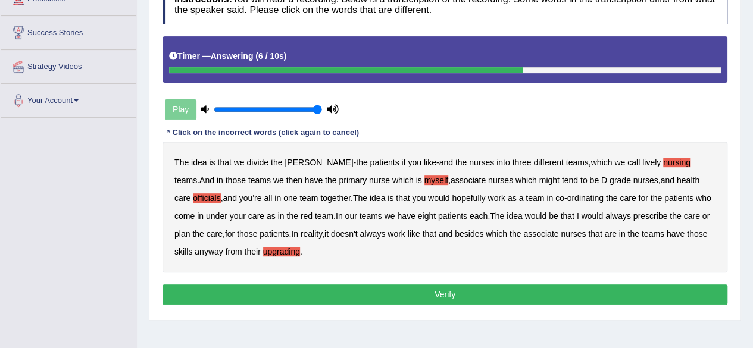
click at [248, 297] on button "Verify" at bounding box center [444, 295] width 565 height 20
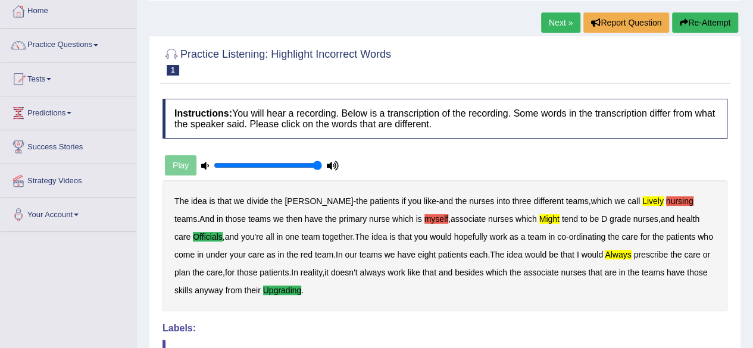
scroll to position [60, 0]
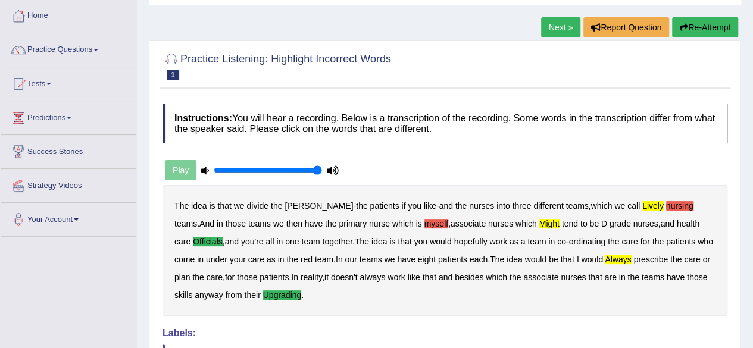
click at [546, 23] on link "Next »" at bounding box center [560, 27] width 39 height 20
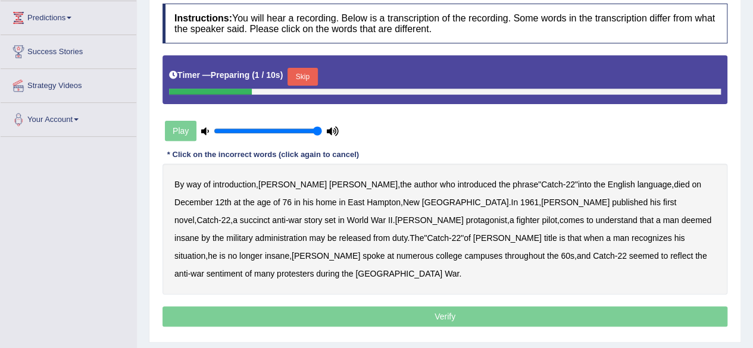
scroll to position [179, 0]
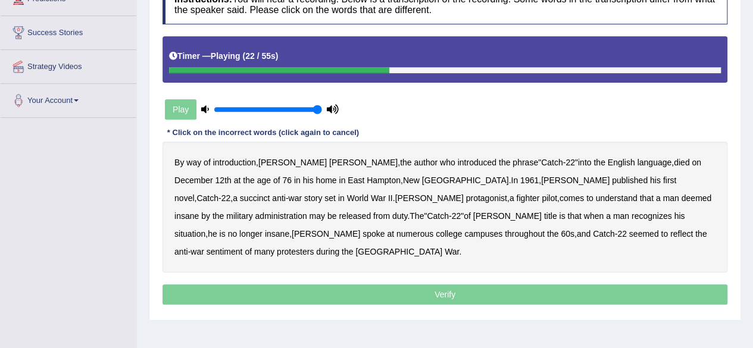
click at [270, 193] on b "succinct" at bounding box center [255, 198] width 30 height 10
click at [307, 211] on b "administration" at bounding box center [281, 216] width 52 height 10
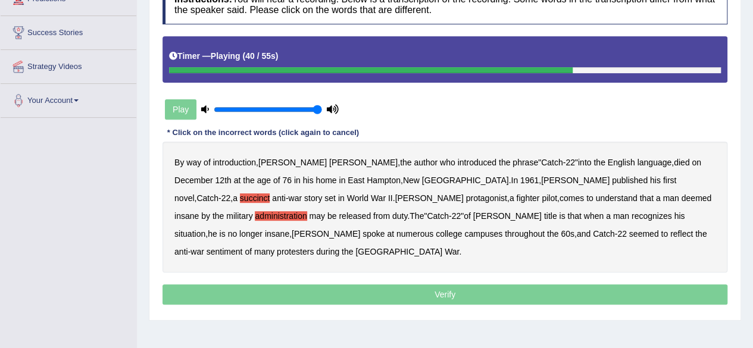
click at [205, 229] on b "situation" at bounding box center [189, 234] width 31 height 10
click at [670, 235] on b "reflect" at bounding box center [681, 234] width 23 height 10
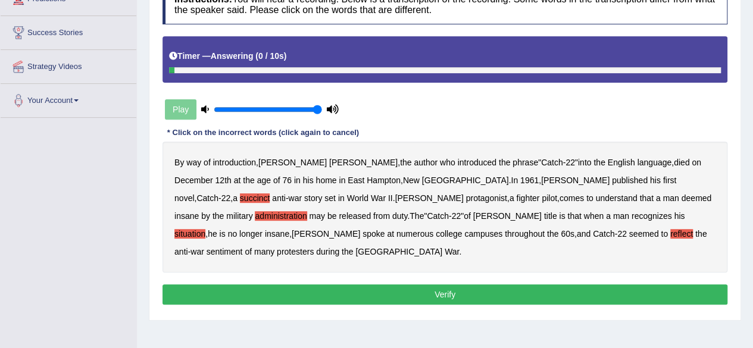
click at [547, 285] on button "Verify" at bounding box center [444, 295] width 565 height 20
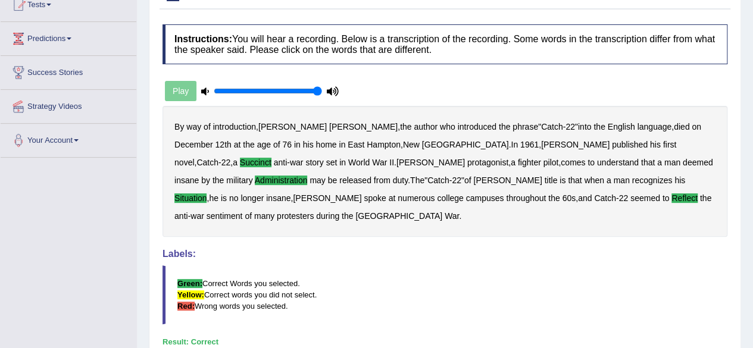
scroll to position [60, 0]
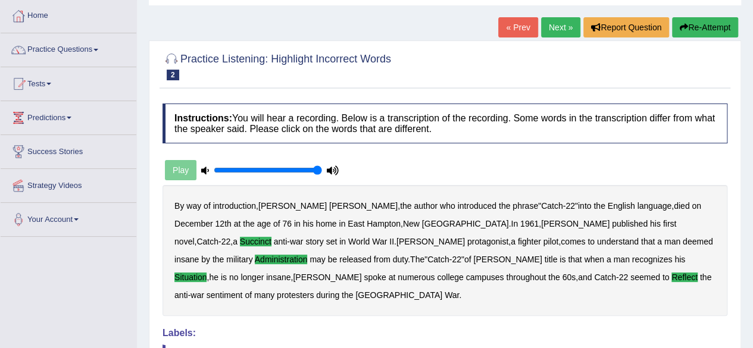
click at [552, 30] on link "Next »" at bounding box center [560, 27] width 39 height 20
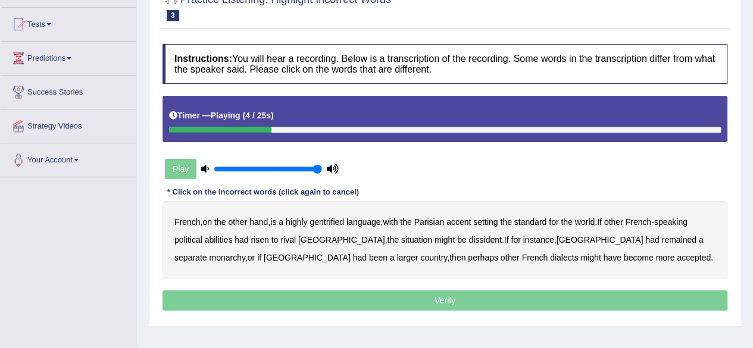
drag, startPoint x: 335, startPoint y: 223, endPoint x: 343, endPoint y: 221, distance: 8.7
click at [339, 222] on b "gentrified" at bounding box center [327, 222] width 35 height 10
click at [214, 236] on b "abilities" at bounding box center [219, 240] width 28 height 10
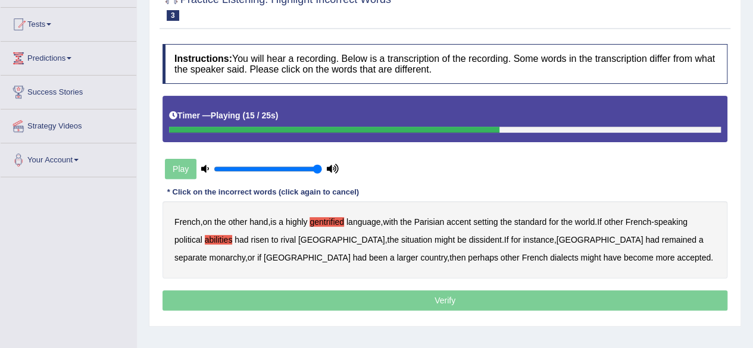
click at [468, 239] on b "dissident" at bounding box center [484, 240] width 33 height 10
click at [245, 253] on b "monarchy" at bounding box center [227, 258] width 36 height 10
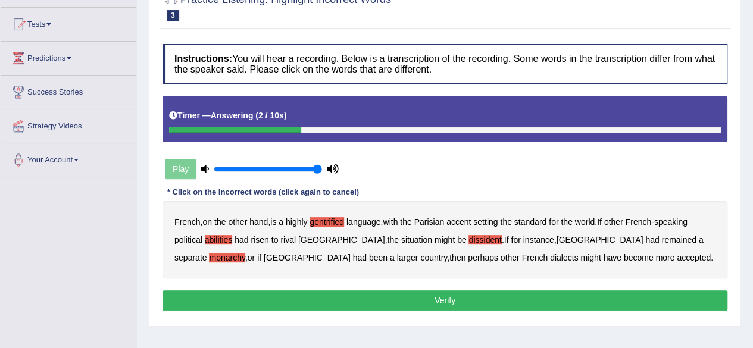
click at [443, 293] on button "Verify" at bounding box center [444, 300] width 565 height 20
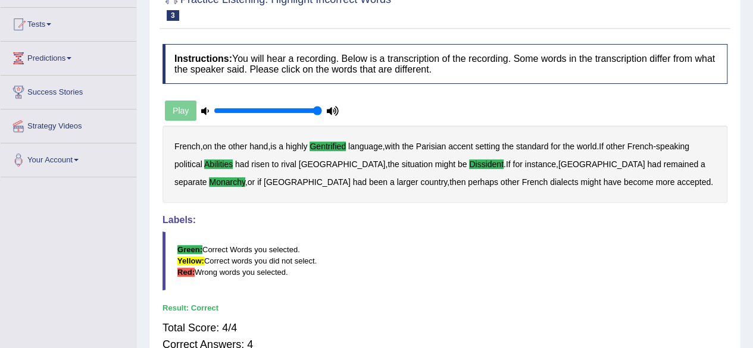
scroll to position [60, 0]
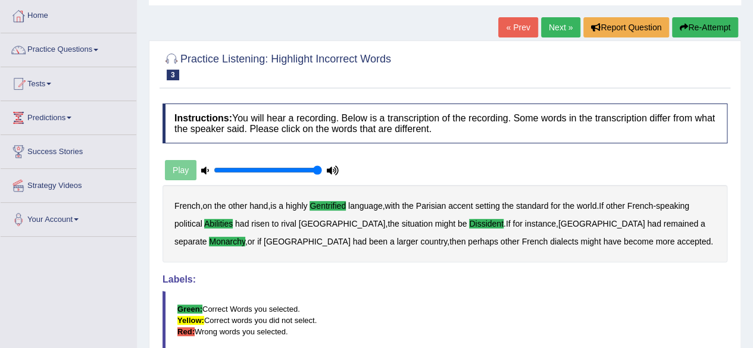
click at [557, 28] on link "Next »" at bounding box center [560, 27] width 39 height 20
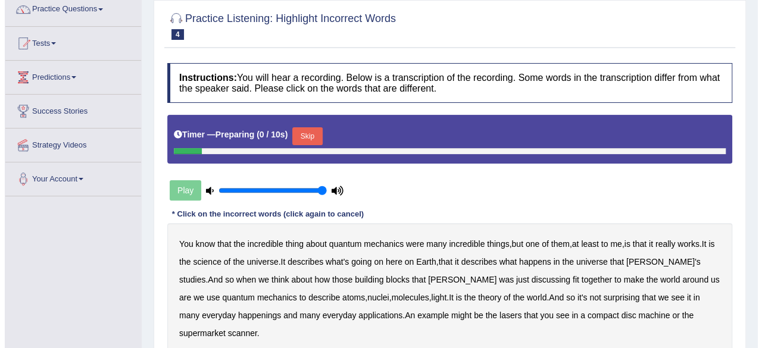
scroll to position [119, 0]
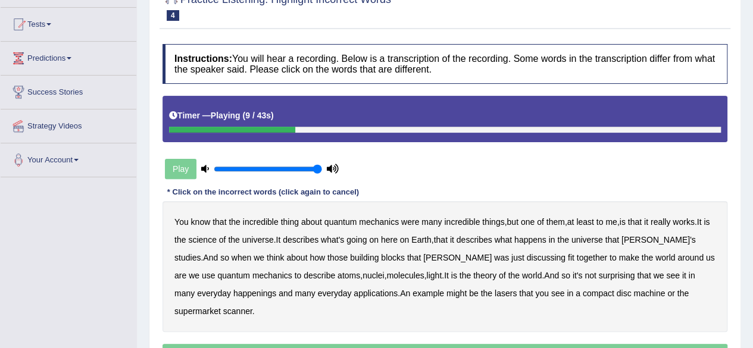
drag, startPoint x: 221, startPoint y: 236, endPoint x: 258, endPoint y: 236, distance: 36.9
click at [226, 236] on div "You know that the incredible thing about quantum mechanics were many incredible…" at bounding box center [444, 266] width 565 height 131
drag, startPoint x: 214, startPoint y: 240, endPoint x: 232, endPoint y: 237, distance: 18.6
click at [215, 240] on b "science" at bounding box center [202, 240] width 28 height 10
click at [527, 257] on b "discussing" at bounding box center [546, 258] width 39 height 10
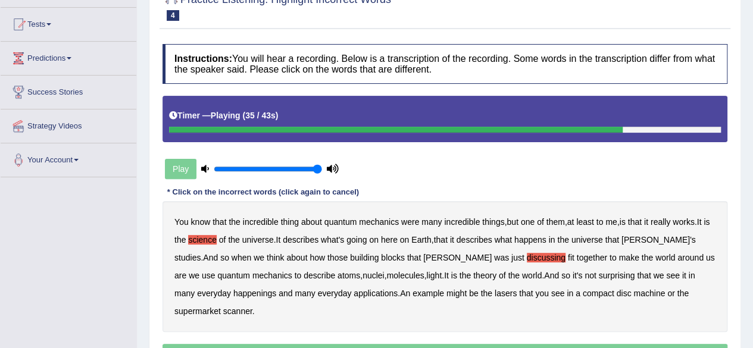
click at [233, 294] on b "happenings" at bounding box center [254, 294] width 43 height 10
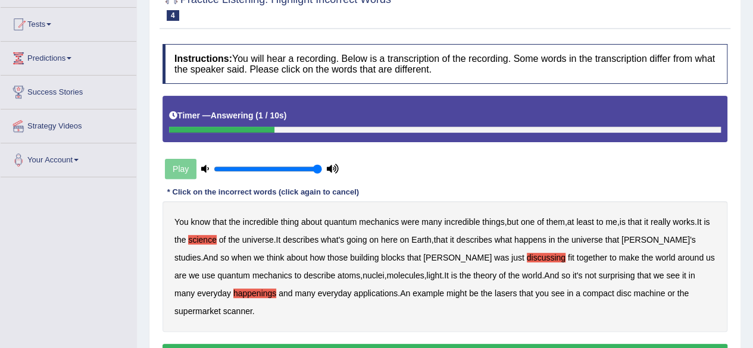
click at [633, 292] on b "machine" at bounding box center [649, 294] width 32 height 10
click at [382, 344] on button "Verify" at bounding box center [444, 354] width 565 height 20
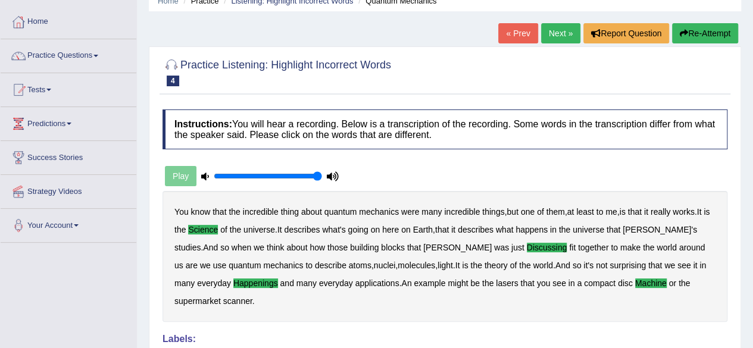
scroll to position [0, 0]
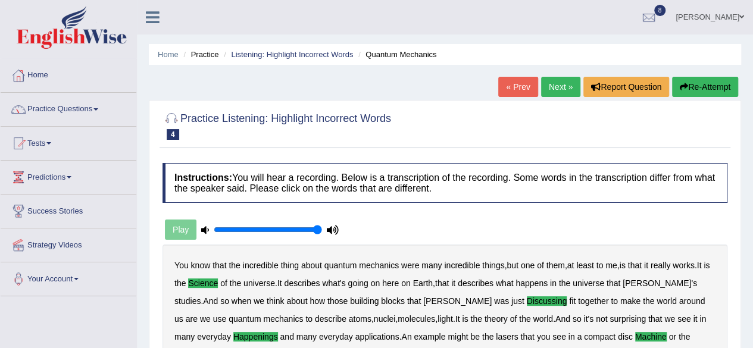
click at [541, 83] on link "Next »" at bounding box center [560, 87] width 39 height 20
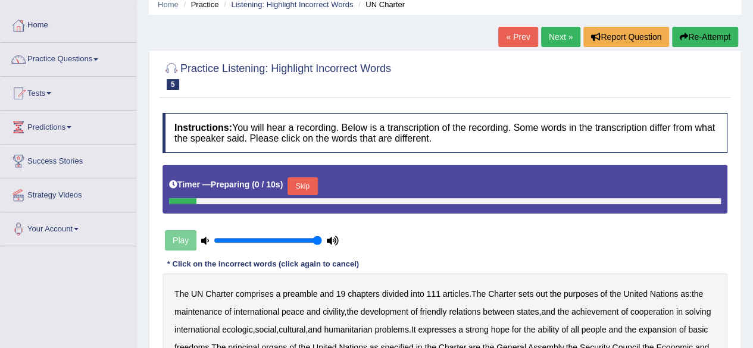
scroll to position [179, 0]
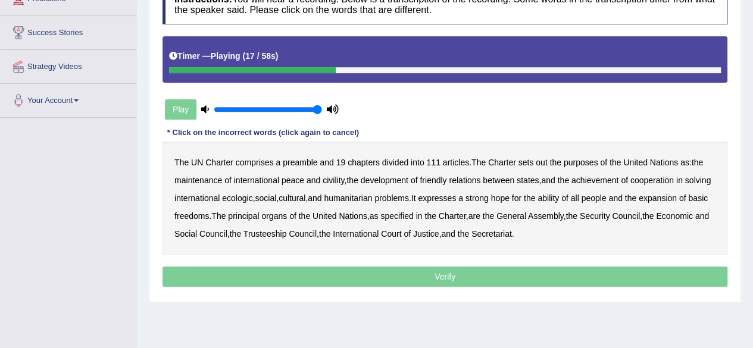
click at [336, 177] on b "civility" at bounding box center [333, 181] width 21 height 10
click at [252, 195] on b "ecologic" at bounding box center [237, 198] width 30 height 10
drag, startPoint x: 587, startPoint y: 196, endPoint x: 593, endPoint y: 195, distance: 6.1
click at [559, 196] on b "ability" at bounding box center [547, 198] width 21 height 10
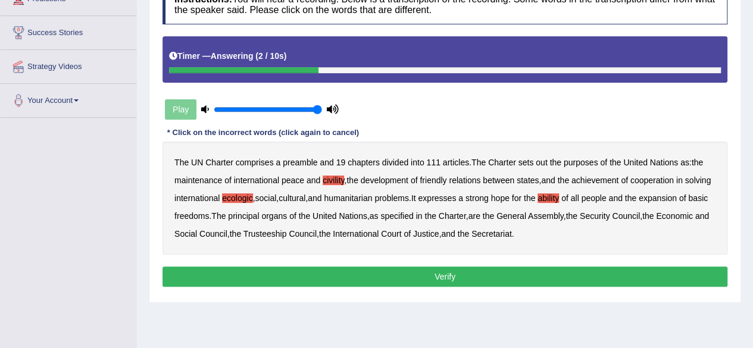
click at [557, 275] on button "Verify" at bounding box center [444, 277] width 565 height 20
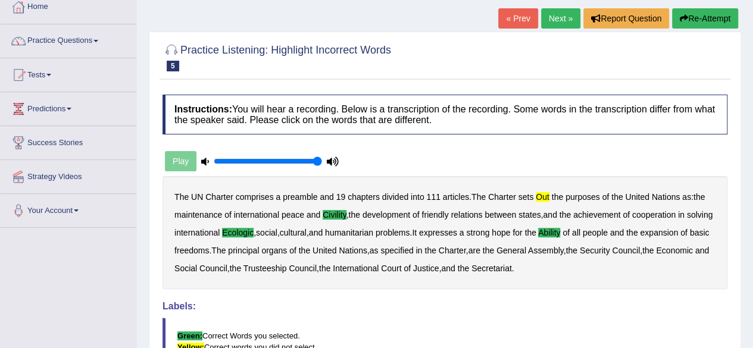
scroll to position [38, 0]
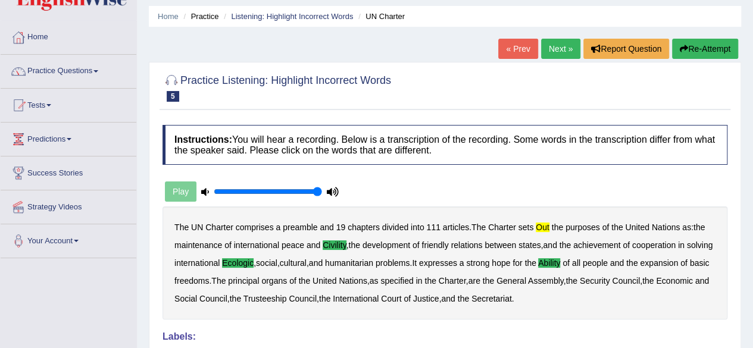
click at [543, 49] on link "Next »" at bounding box center [560, 49] width 39 height 20
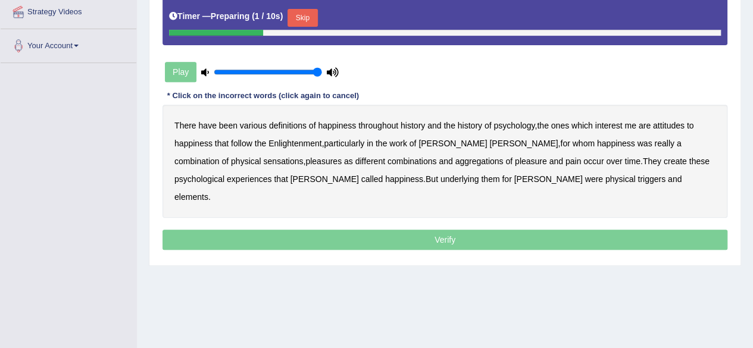
scroll to position [238, 0]
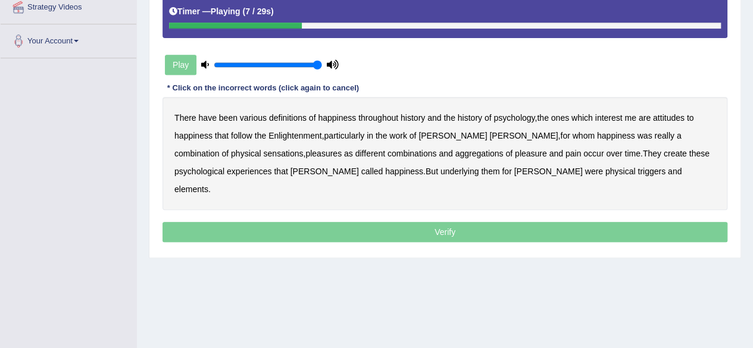
click at [521, 113] on b "psychology" at bounding box center [513, 118] width 41 height 10
click at [263, 149] on b "sensations" at bounding box center [283, 154] width 40 height 10
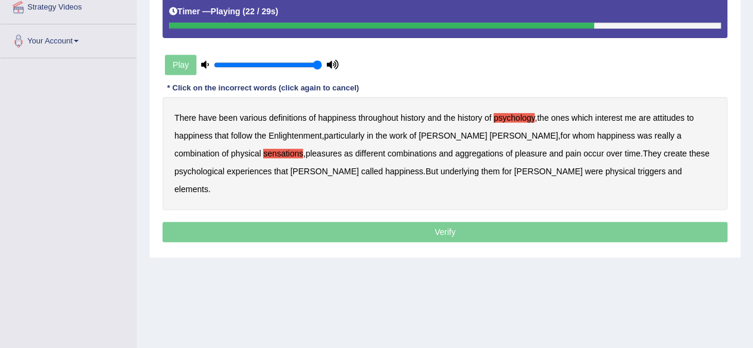
click at [603, 149] on div "There have been various definitions of happiness throughout history and the his…" at bounding box center [444, 153] width 565 height 113
click at [601, 148] on div "There have been various definitions of happiness throughout history and the his…" at bounding box center [444, 153] width 565 height 113
click at [664, 149] on b "create" at bounding box center [675, 154] width 23 height 10
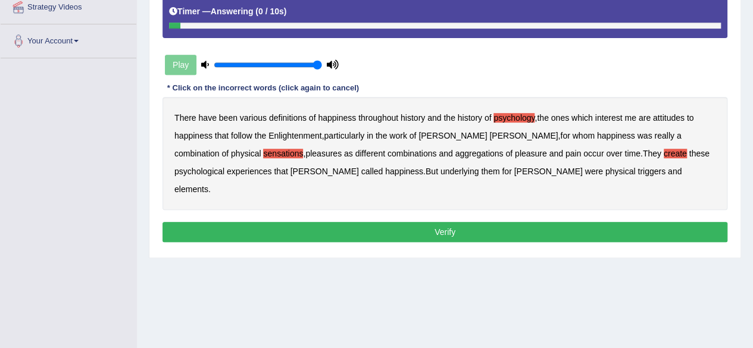
click at [208, 185] on b "elements" at bounding box center [191, 190] width 34 height 10
click at [479, 222] on button "Verify" at bounding box center [444, 232] width 565 height 20
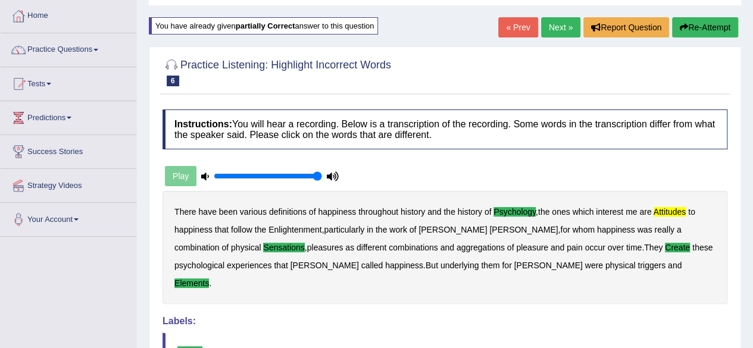
scroll to position [60, 0]
click at [557, 26] on link "Next »" at bounding box center [560, 27] width 39 height 20
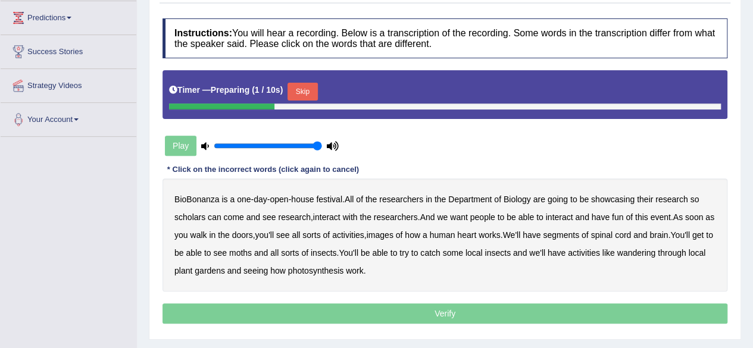
scroll to position [179, 0]
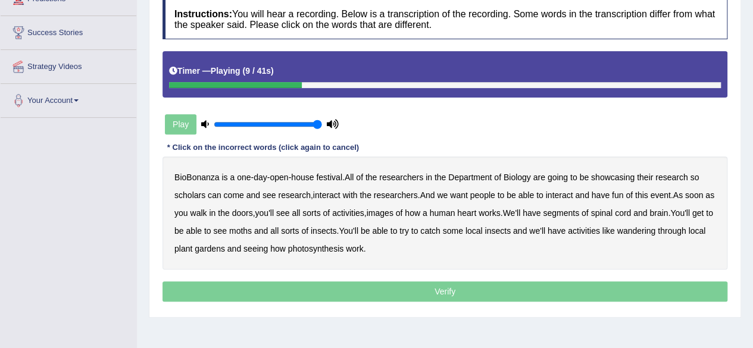
click at [195, 192] on b "scholars" at bounding box center [189, 195] width 31 height 10
click at [393, 210] on b "images" at bounding box center [380, 213] width 27 height 10
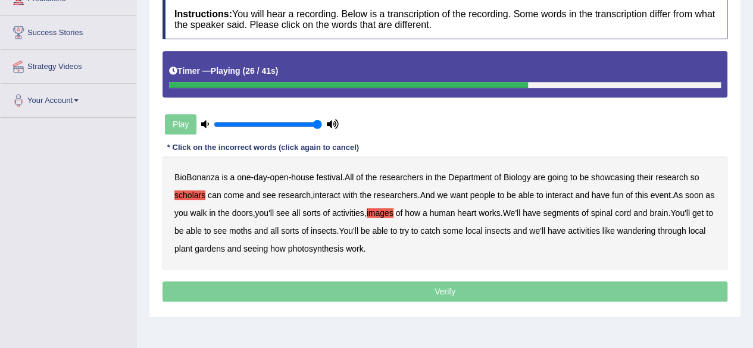
click at [575, 214] on b "segments" at bounding box center [561, 213] width 36 height 10
click at [252, 227] on b "moths" at bounding box center [240, 231] width 23 height 10
click at [656, 229] on b "wandering" at bounding box center [636, 231] width 39 height 10
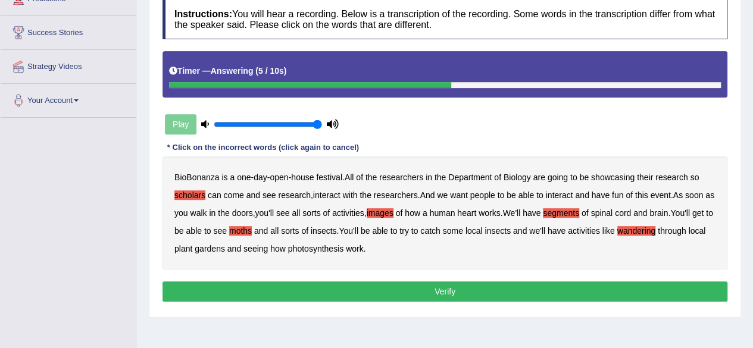
click at [317, 288] on button "Verify" at bounding box center [444, 292] width 565 height 20
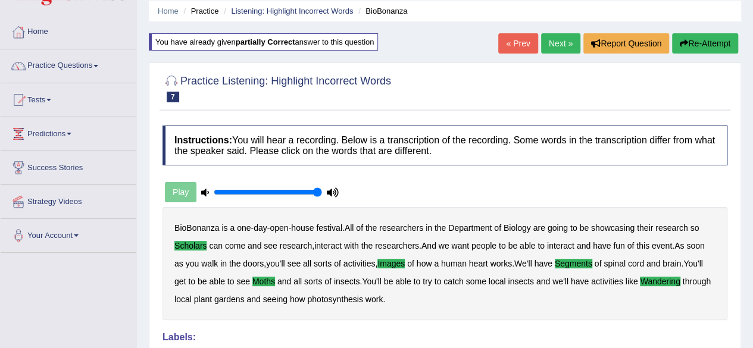
scroll to position [38, 0]
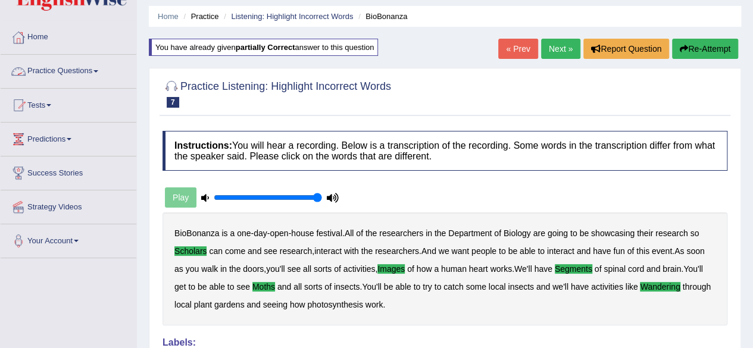
click at [74, 73] on link "Practice Questions" at bounding box center [69, 70] width 136 height 30
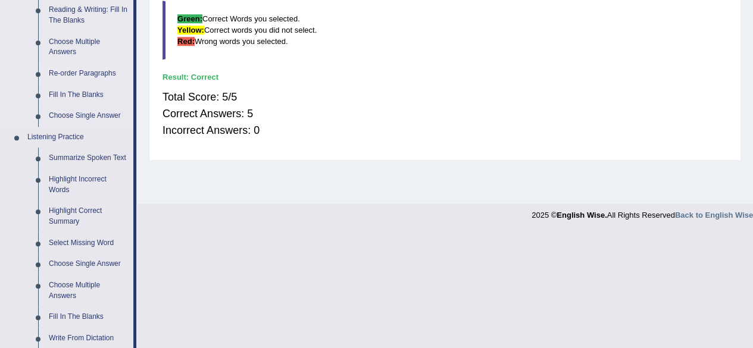
scroll to position [395, 0]
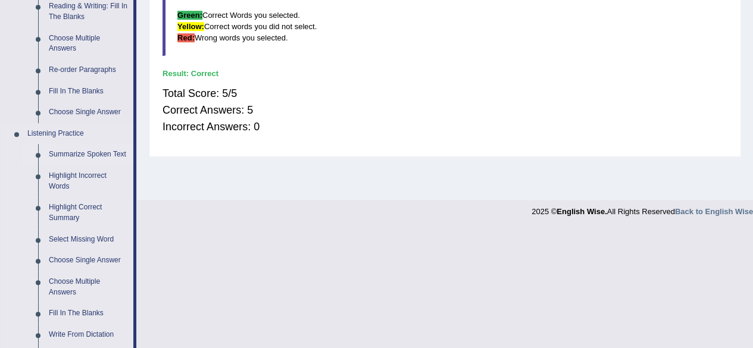
click at [112, 157] on link "Summarize Spoken Text" at bounding box center [88, 154] width 90 height 21
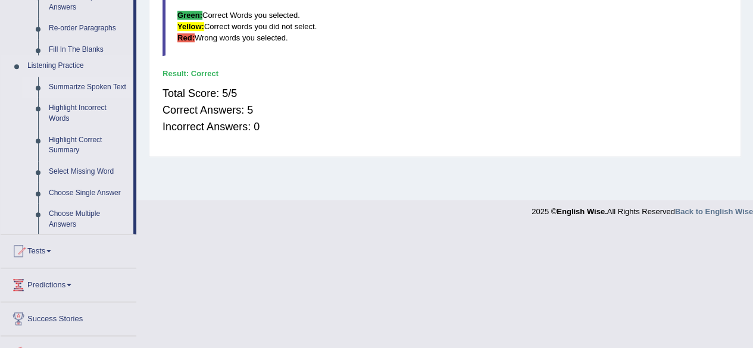
scroll to position [276, 0]
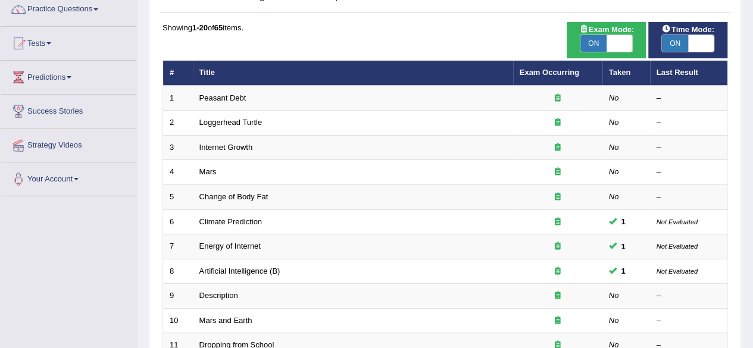
scroll to position [119, 0]
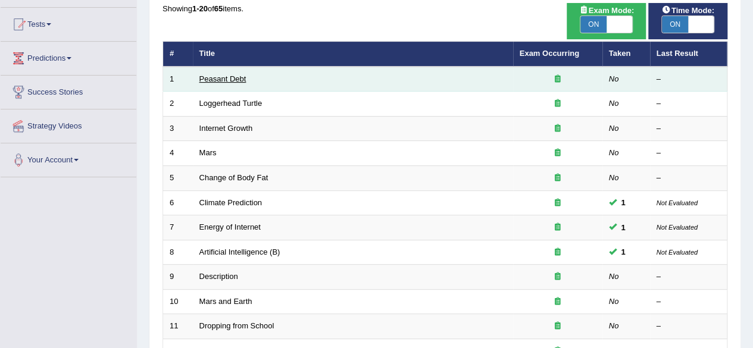
click at [235, 80] on link "Peasant Debt" at bounding box center [222, 78] width 47 height 9
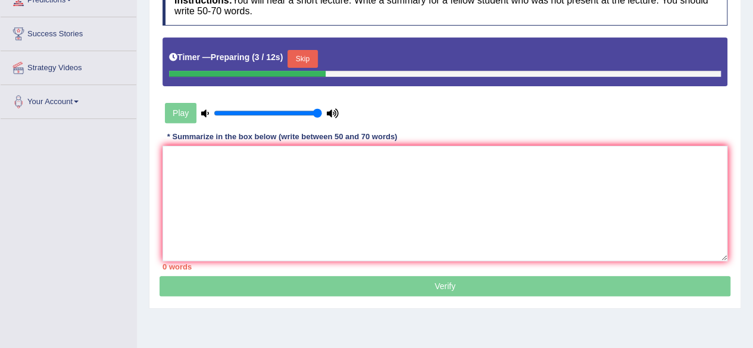
scroll to position [179, 0]
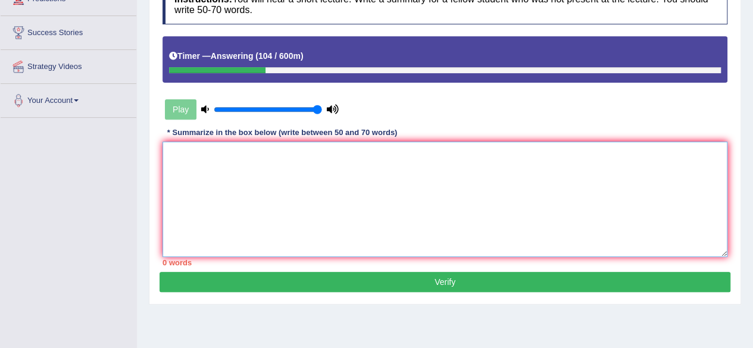
click at [260, 184] on textarea at bounding box center [444, 199] width 565 height 115
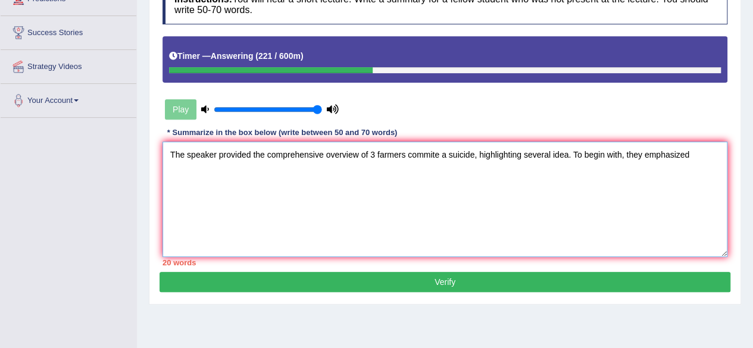
click at [260, 182] on textarea "The speaker provided the comprehensive overview of 3 farmers commite a suicide,…" at bounding box center [444, 199] width 565 height 115
click at [694, 159] on textarea "The speaker provided the comprehensive overview of 3 farmers commite a suicide,…" at bounding box center [444, 199] width 565 height 115
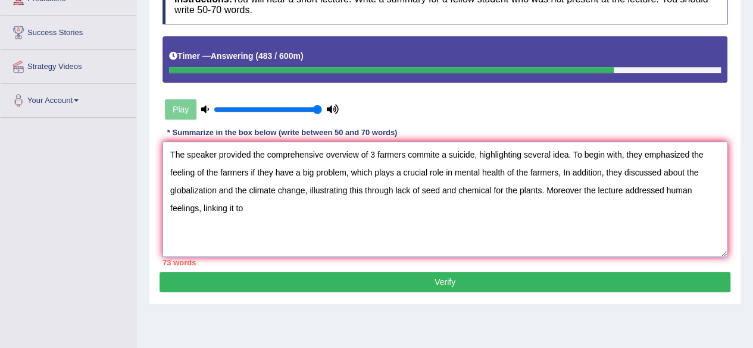
click at [694, 155] on textarea "The speaker provided the comprehensive overview of 3 farmers commite a suicide,…" at bounding box center [444, 199] width 565 height 115
click at [293, 197] on textarea "The speaker provided the comprehensive overview of 3 farmers commite a suicide,…" at bounding box center [444, 199] width 565 height 115
click at [221, 254] on textarea "The speaker provided the comprehensive overview of 3 farmers commite a suicide,…" at bounding box center [444, 199] width 565 height 115
click at [278, 214] on textarea "The speaker provided the comprehensive overview of 3 farmers commite a suicide,…" at bounding box center [444, 199] width 565 height 115
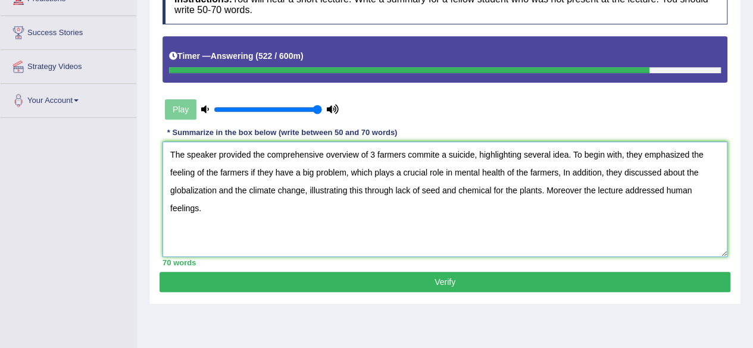
type textarea "The speaker provided the comprehensive overview of 3 farmers commite a suicide,…"
click at [310, 280] on button "Verify" at bounding box center [445, 282] width 571 height 20
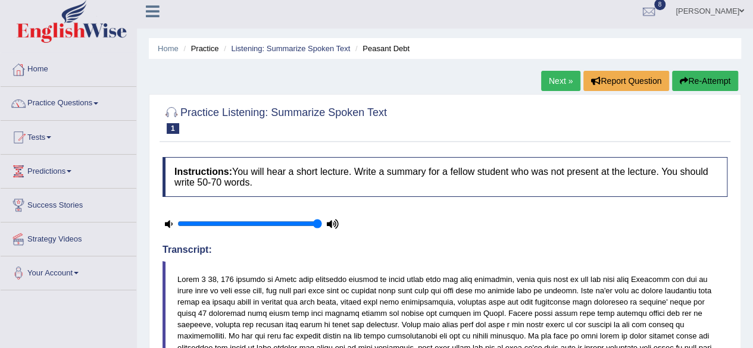
scroll to position [0, 0]
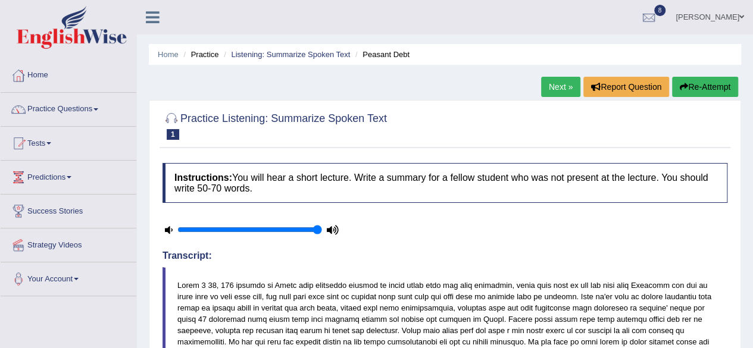
click at [564, 83] on link "Next »" at bounding box center [560, 87] width 39 height 20
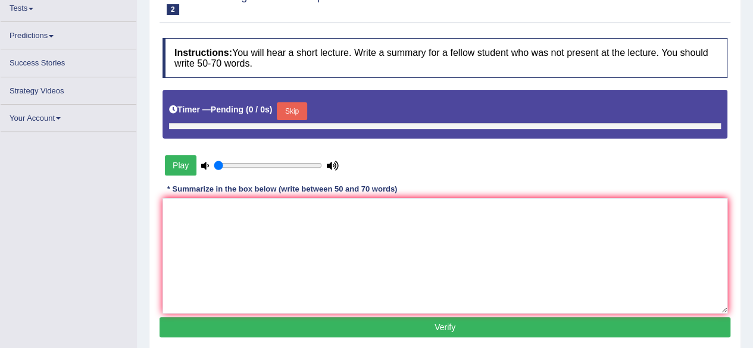
scroll to position [135, 0]
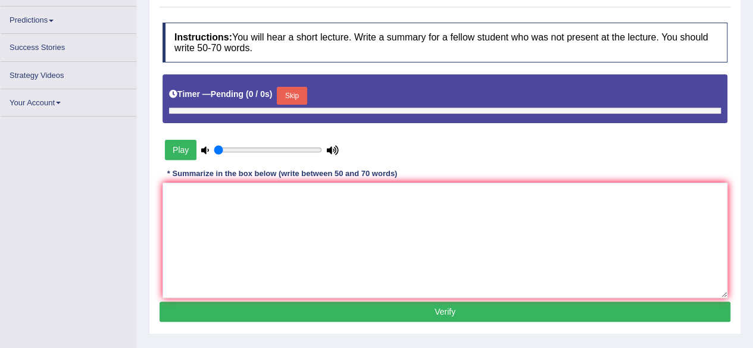
type input "1"
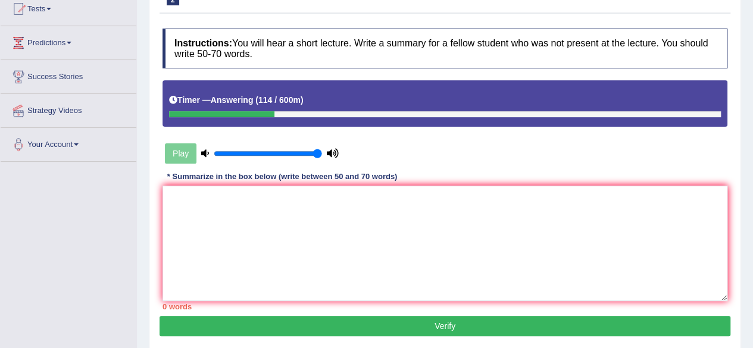
scroll to position [194, 0]
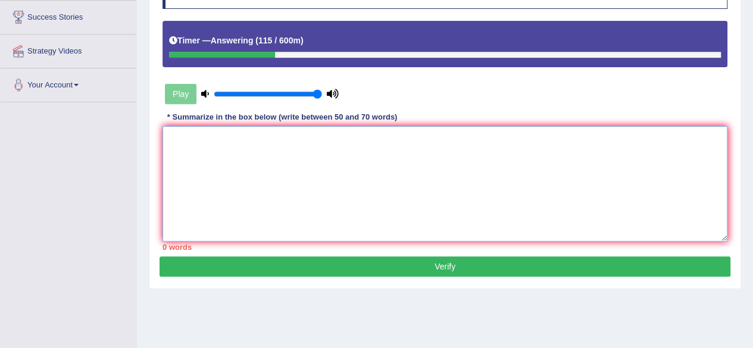
click at [277, 148] on textarea at bounding box center [444, 183] width 565 height 115
type textarea "O"
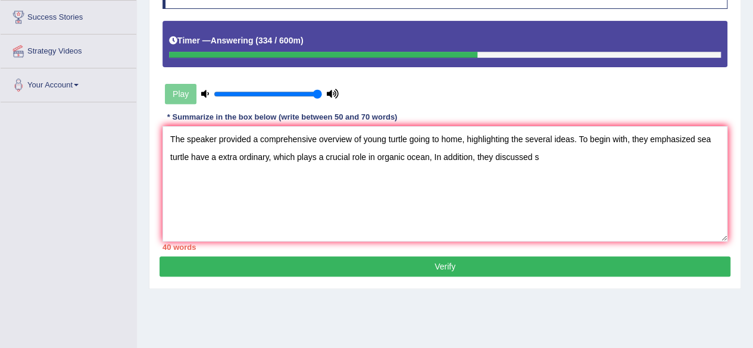
click at [592, 123] on div "Instructions: You will hear a short lecture. Write a summary for a fellow stude…" at bounding box center [445, 109] width 571 height 293
click at [573, 152] on textarea "The speaker provided a comprehensive overview of young turtle going to home, hi…" at bounding box center [444, 183] width 565 height 115
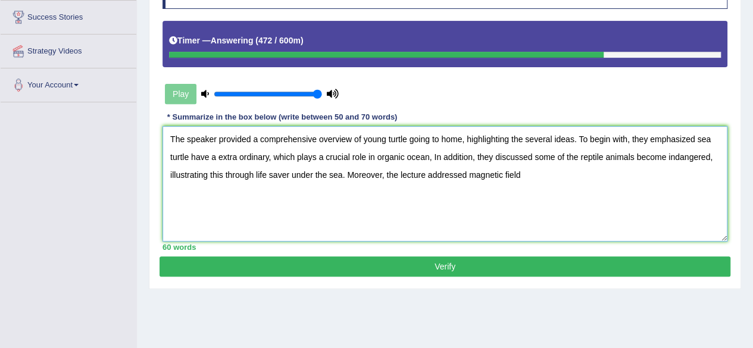
click at [562, 151] on textarea "The speaker provided a comprehensive overview of young turtle going to home, hi…" at bounding box center [444, 183] width 565 height 115
click at [529, 178] on textarea "The speaker provided a comprehensive overview of young turtle going to home, hi…" at bounding box center [444, 183] width 565 height 115
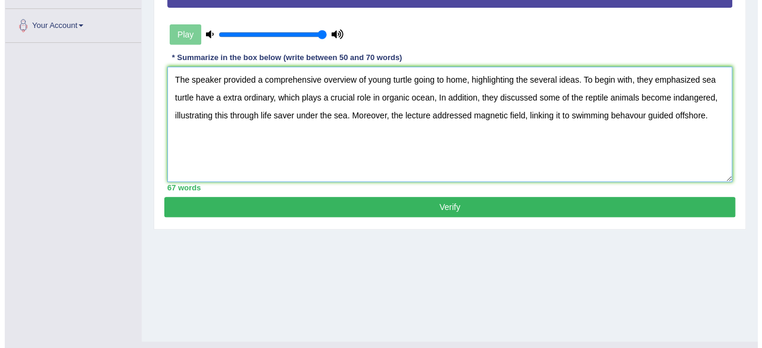
scroll to position [276, 0]
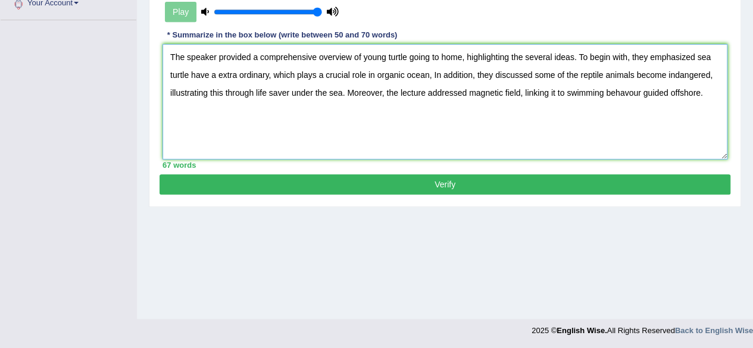
type textarea "The speaker provided a comprehensive overview of young turtle going to home, hi…"
click at [529, 177] on button "Verify" at bounding box center [445, 184] width 571 height 20
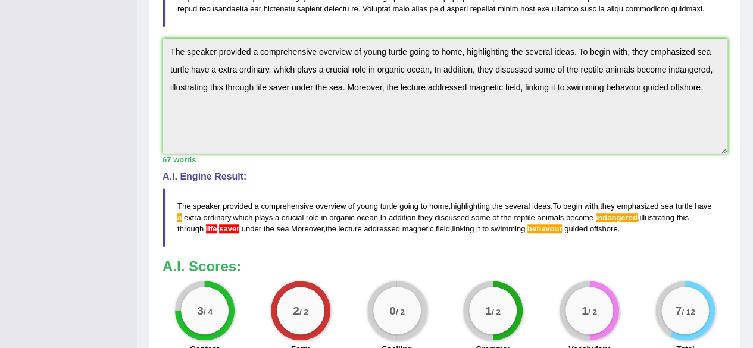
scroll to position [393, 0]
